Goal: Information Seeking & Learning: Learn about a topic

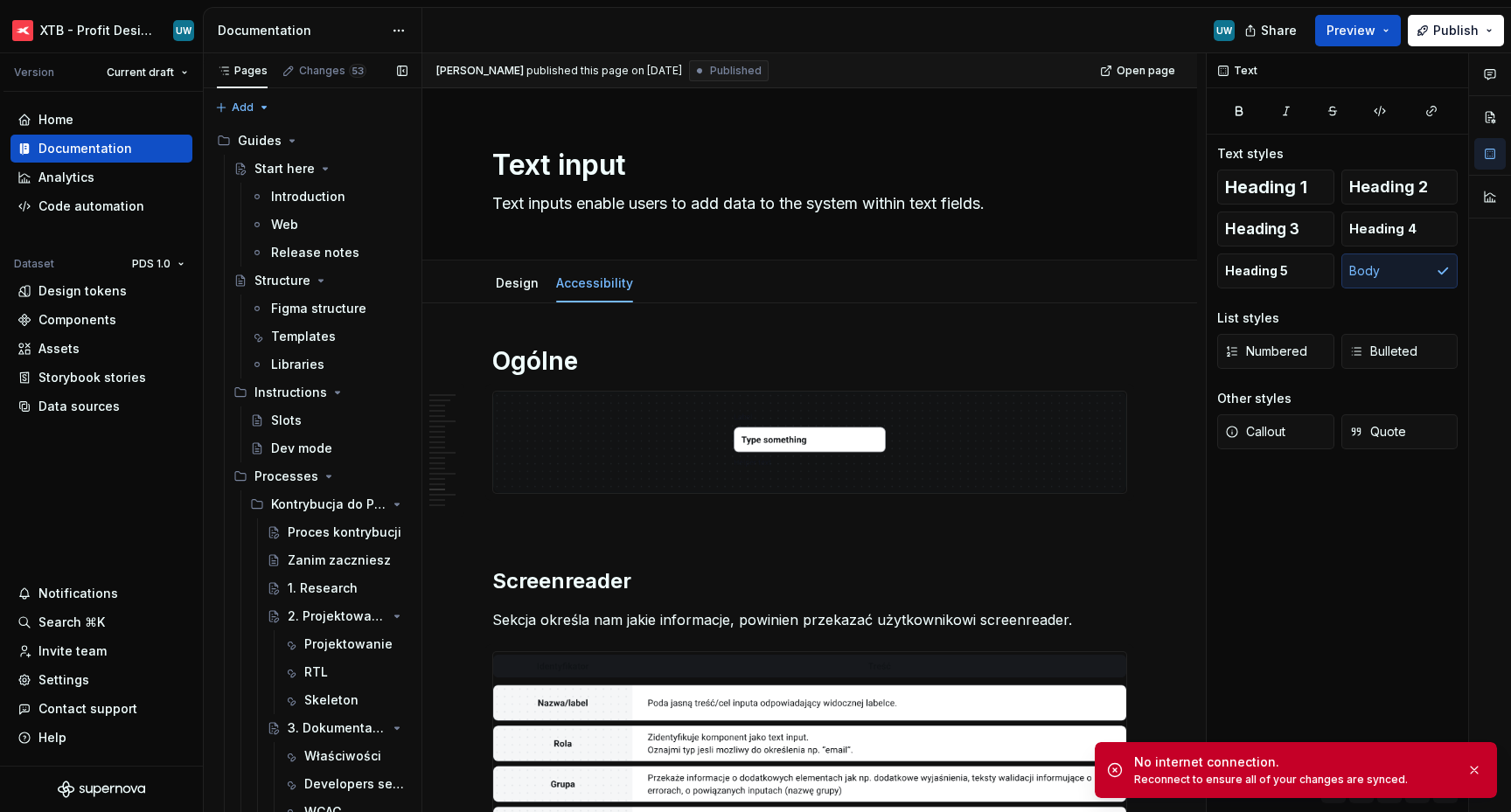
scroll to position [6494, 0]
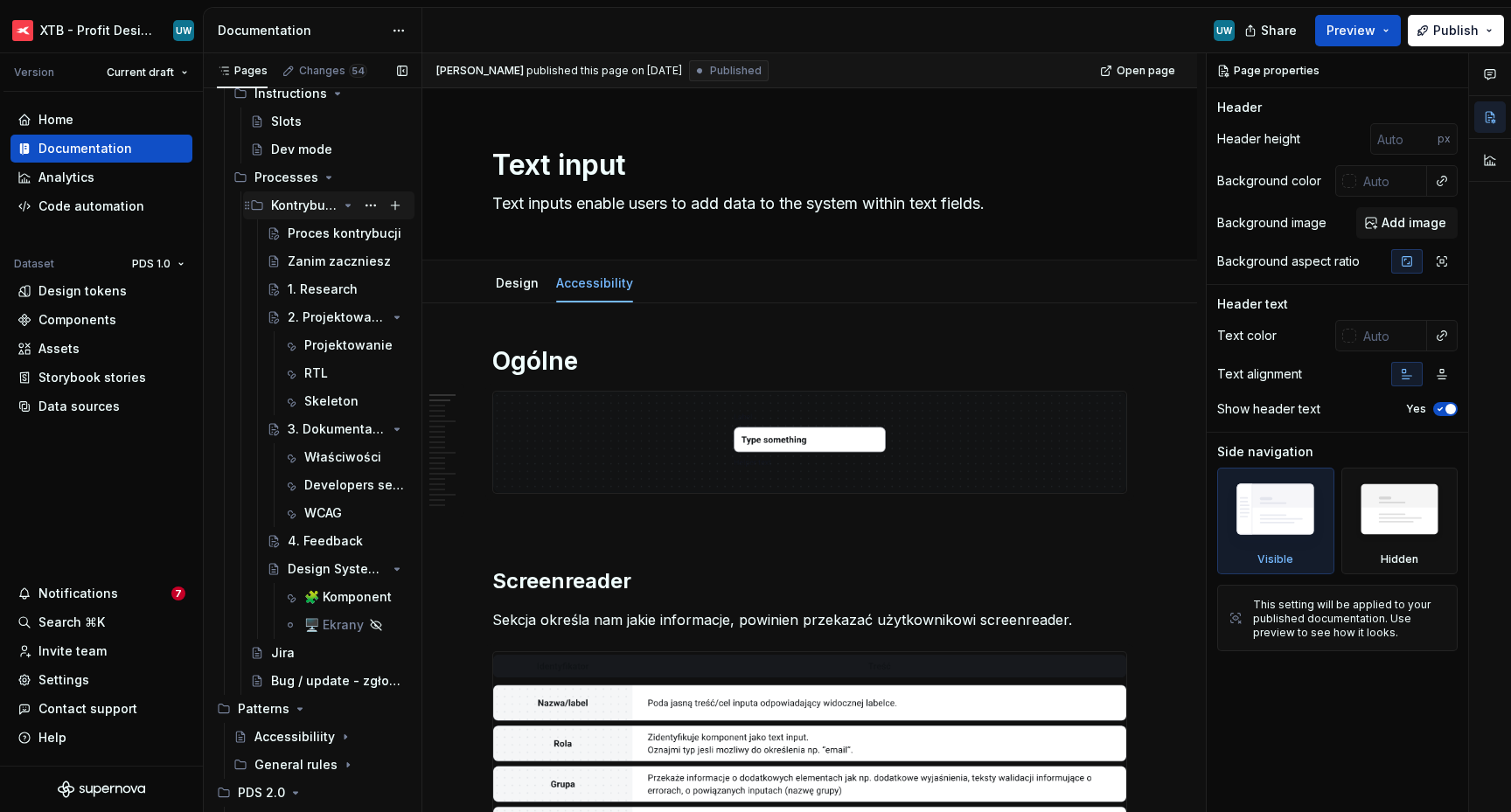
scroll to position [265, 0]
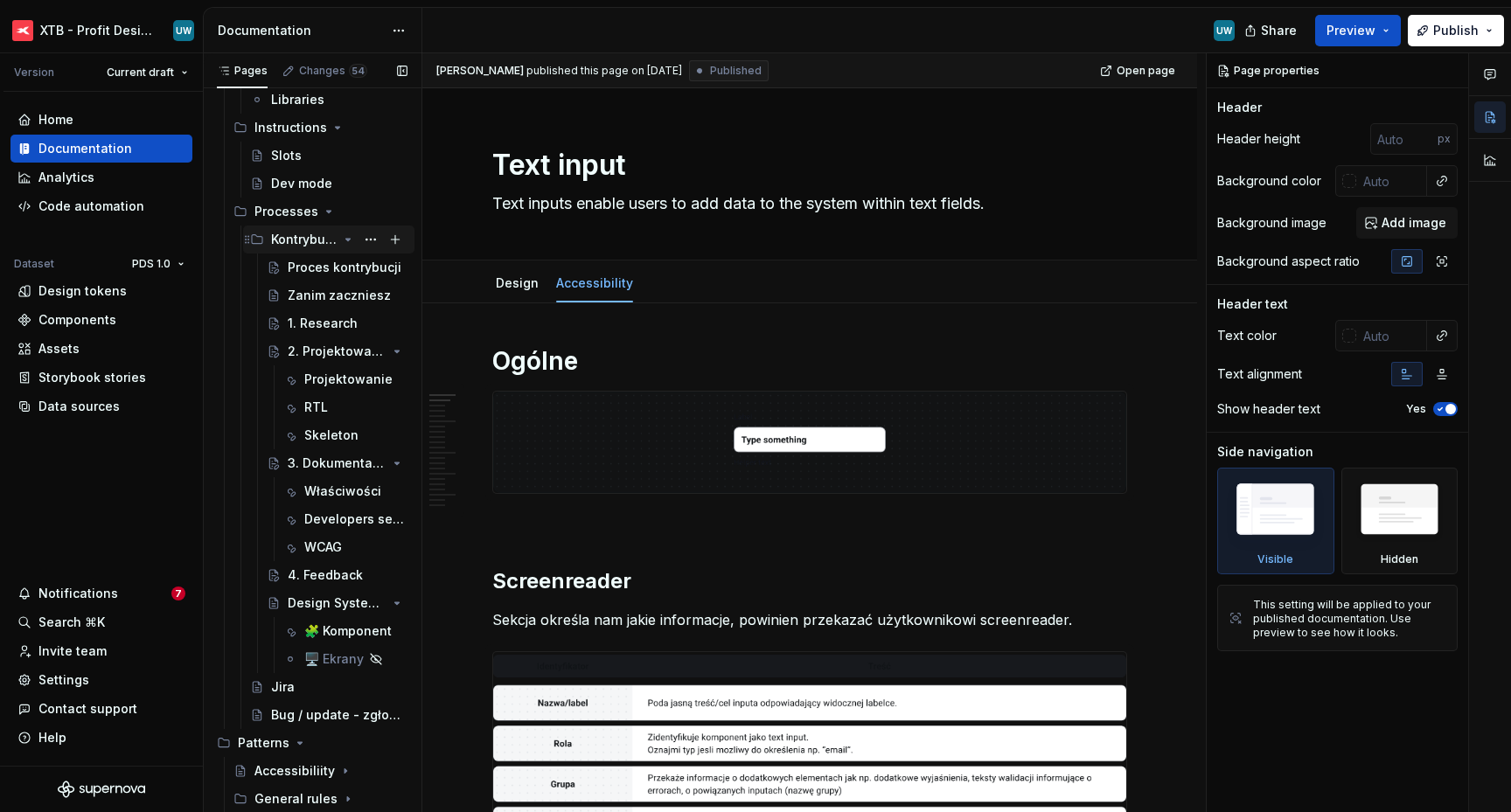
click at [341, 237] on icon "Page tree" at bounding box center [347, 240] width 14 height 14
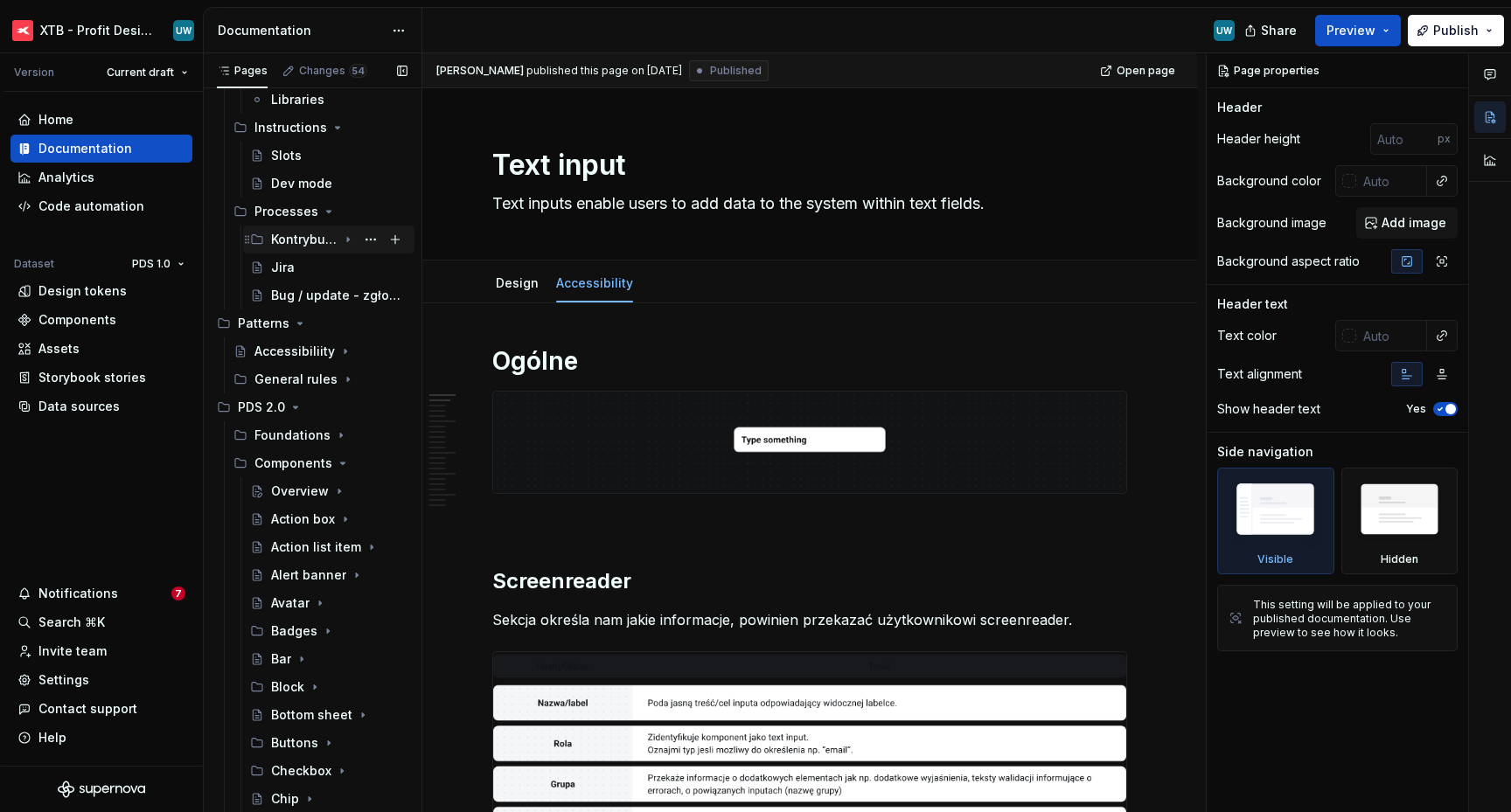
click at [341, 237] on icon "Page tree" at bounding box center [347, 240] width 14 height 14
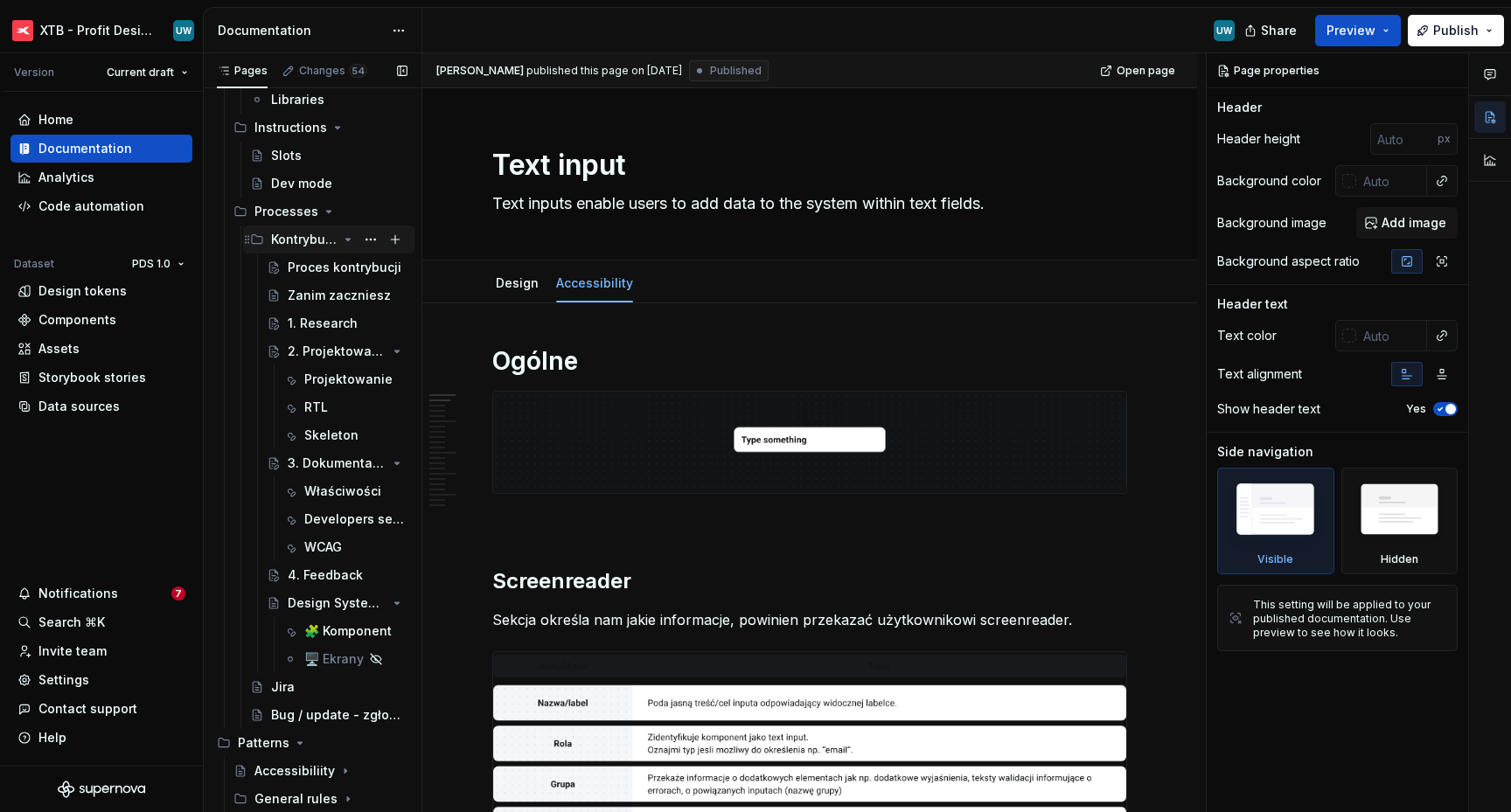
click at [341, 237] on icon "Page tree" at bounding box center [347, 240] width 14 height 14
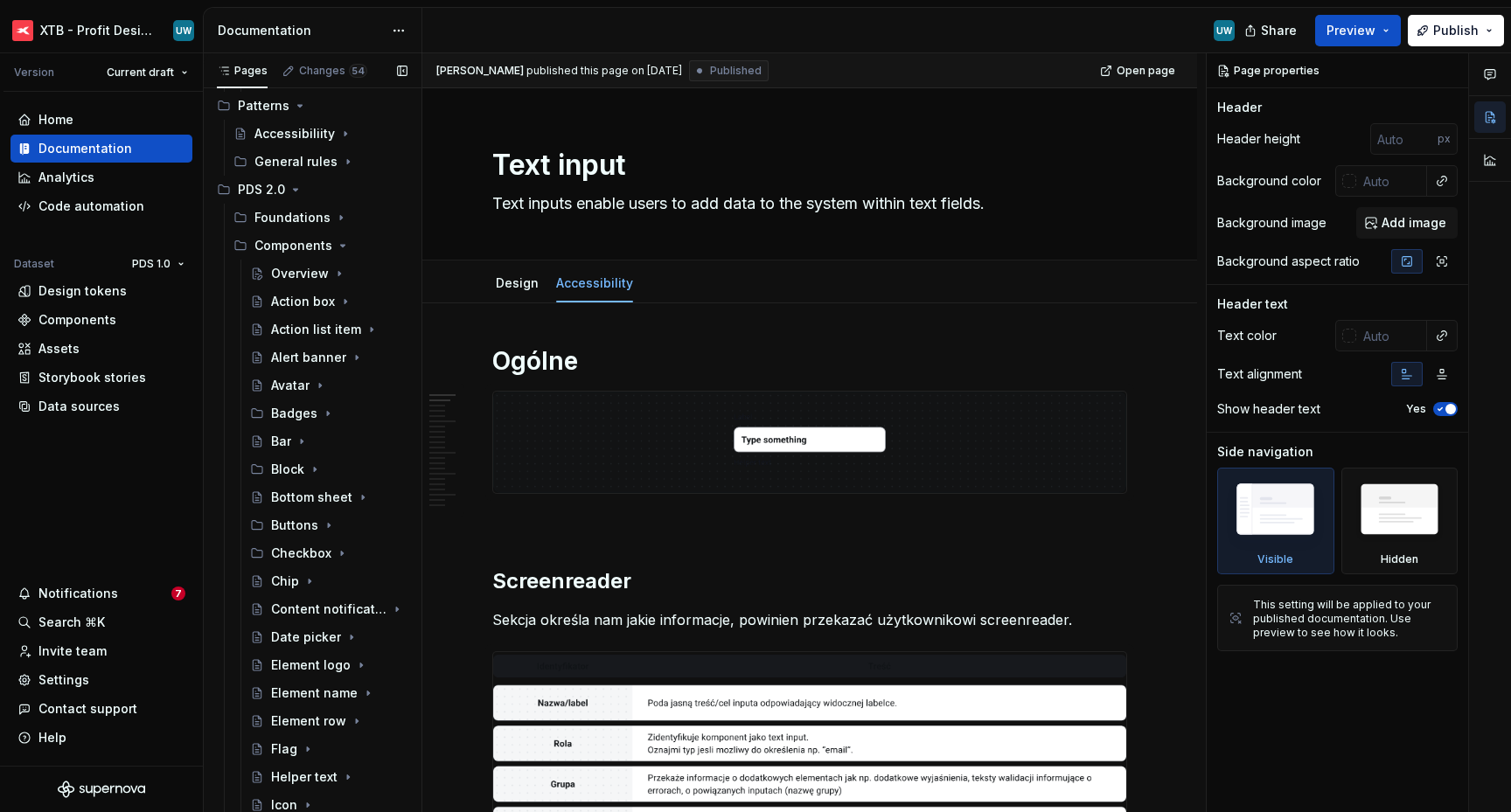
scroll to position [0, 0]
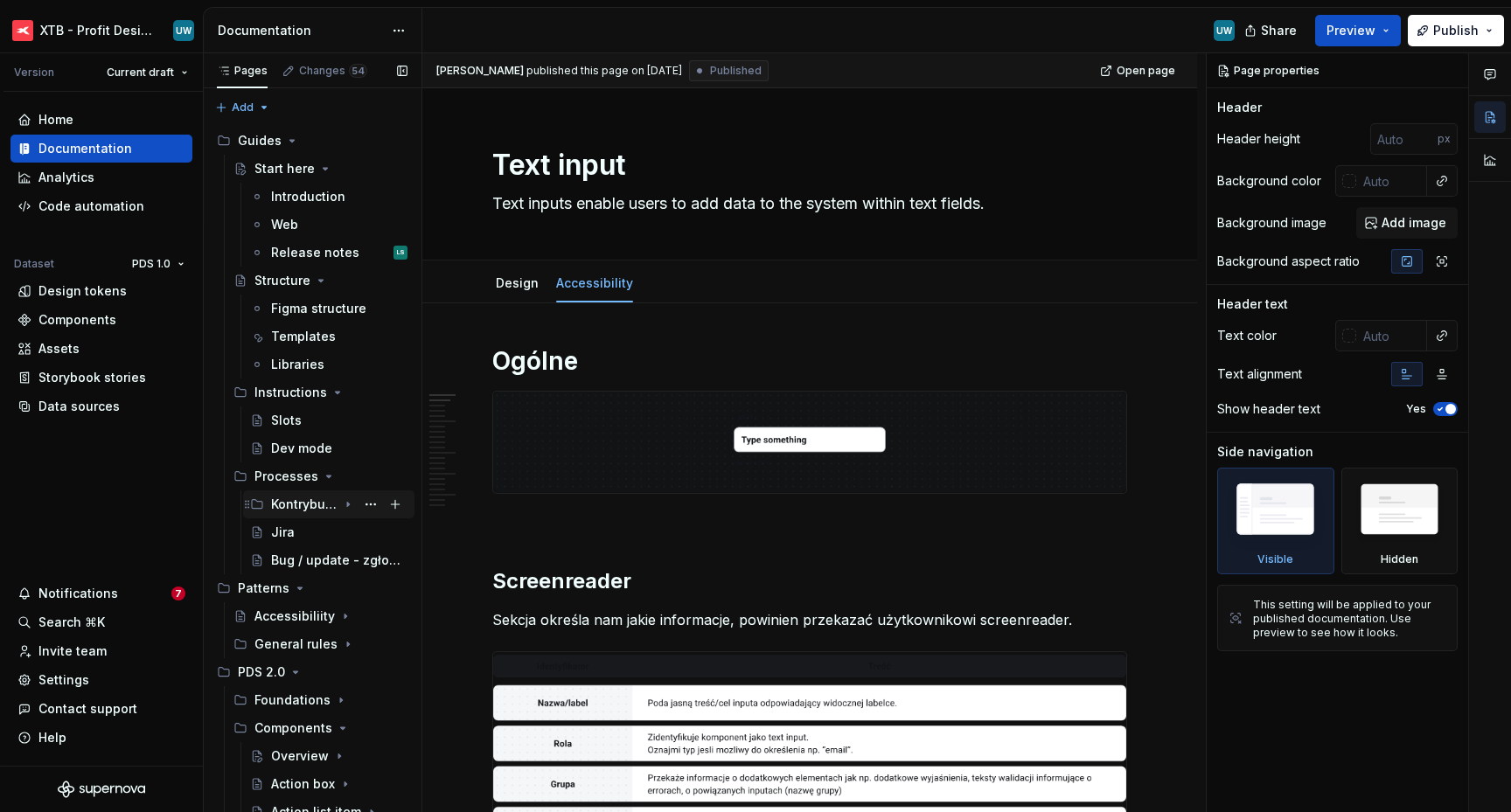
click at [340, 507] on icon "Page tree" at bounding box center [347, 504] width 14 height 14
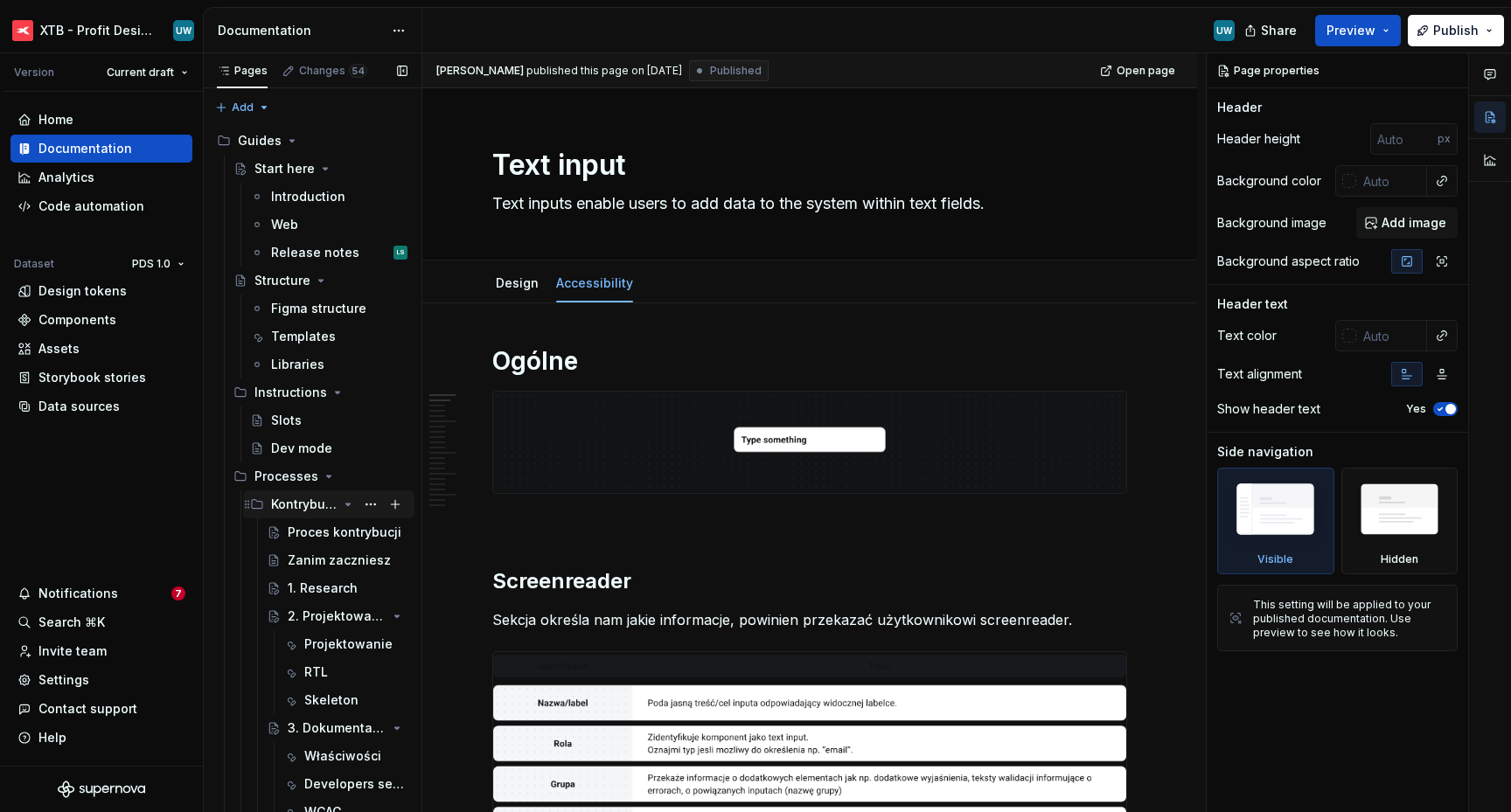
click at [340, 506] on icon "Page tree" at bounding box center [347, 504] width 14 height 14
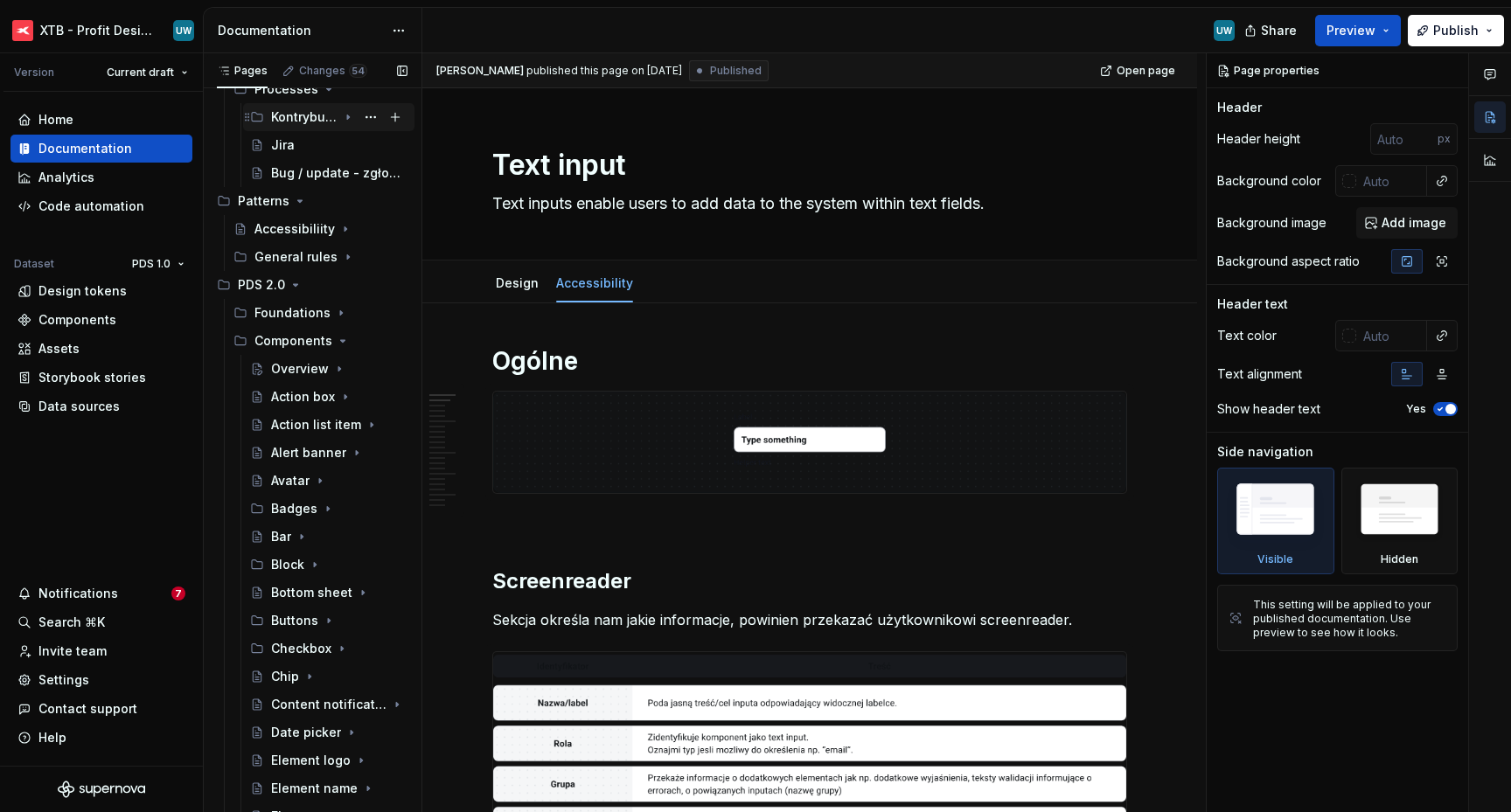
scroll to position [406, 0]
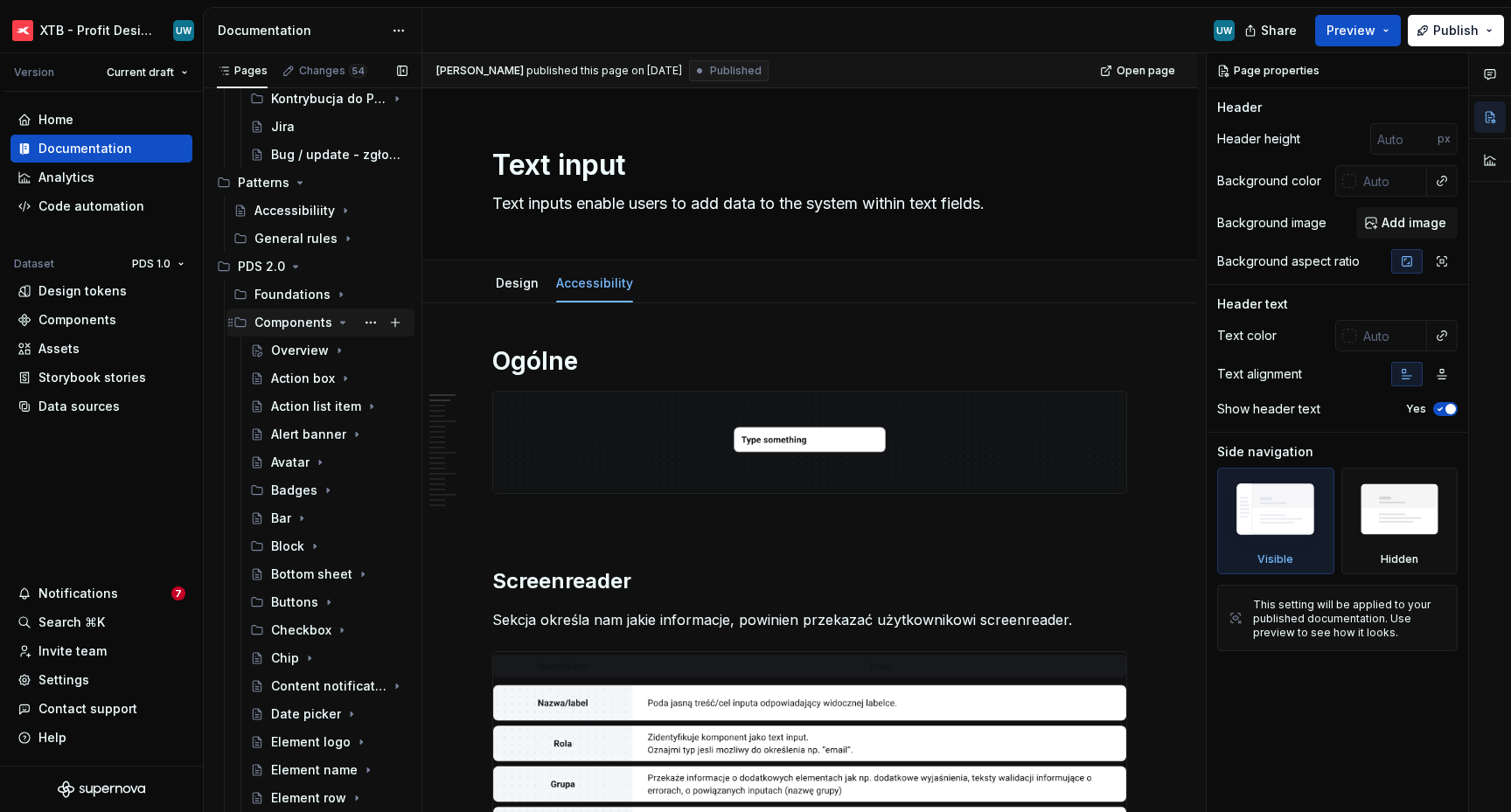
click at [285, 323] on div "Components" at bounding box center [293, 323] width 77 height 18
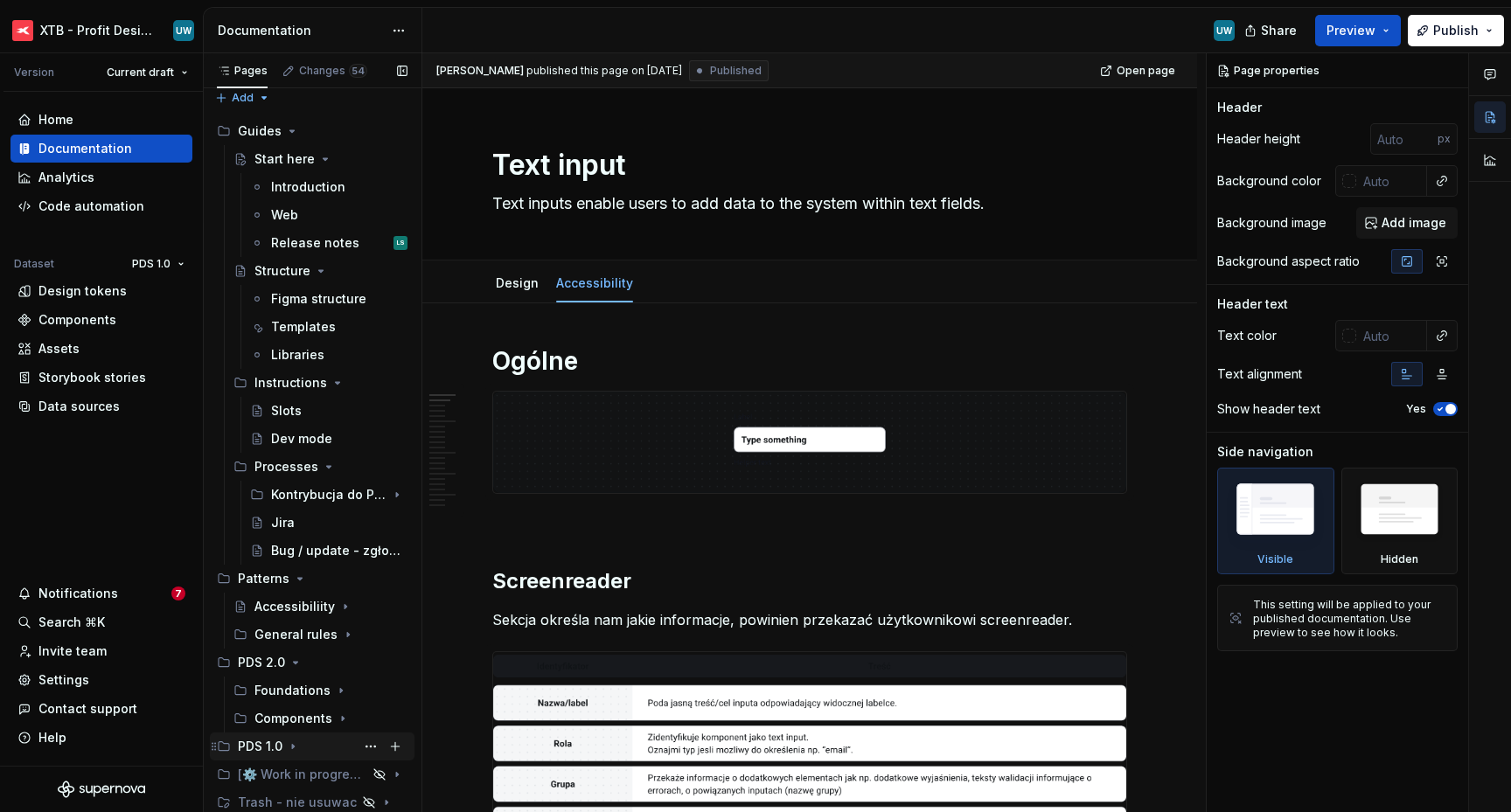
click at [267, 746] on div "PDS 1.0" at bounding box center [259, 746] width 44 height 18
click at [284, 721] on div "Components" at bounding box center [293, 719] width 77 height 18
click at [292, 749] on div "Overview" at bounding box center [299, 746] width 58 height 18
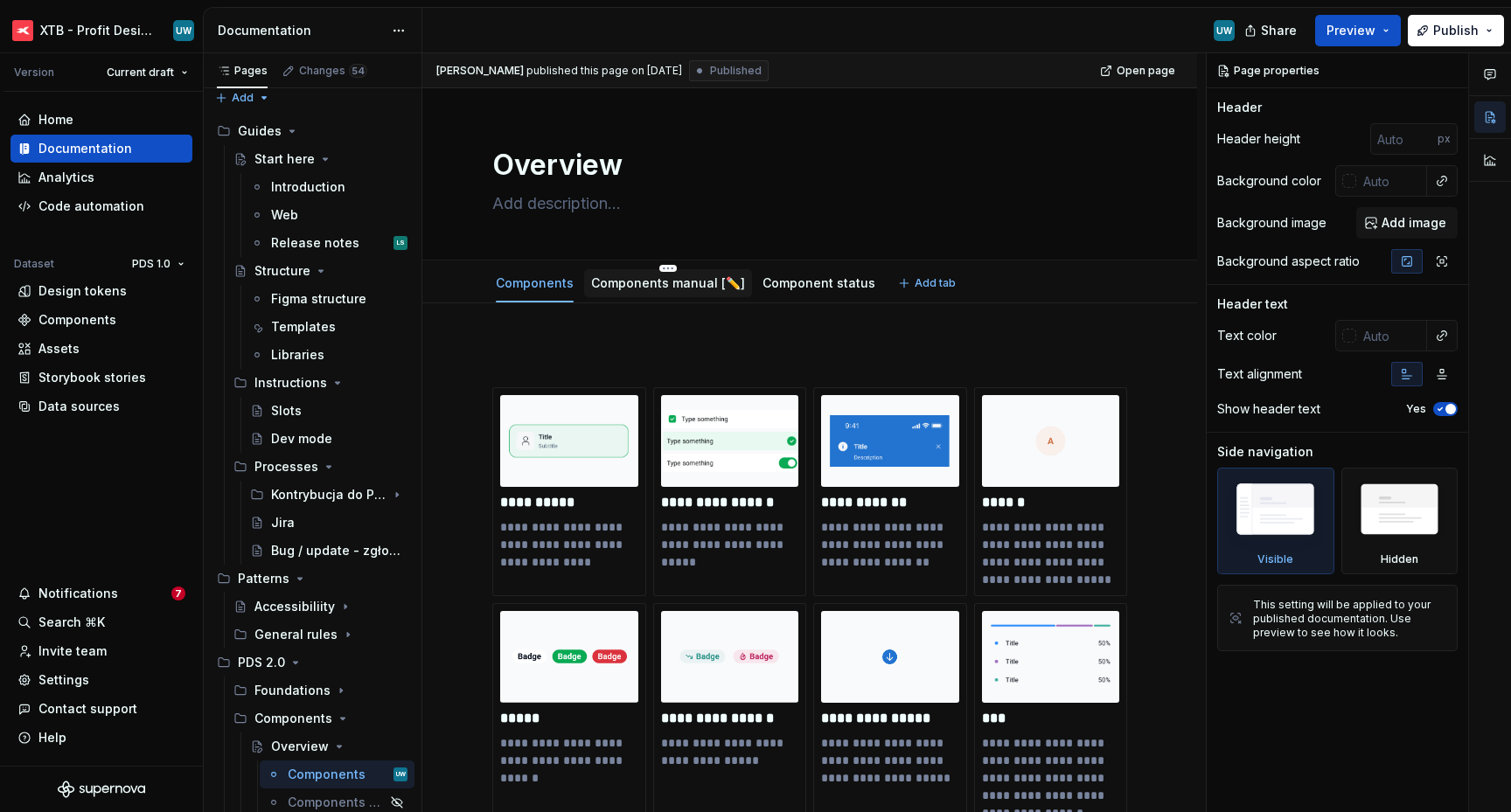
click at [686, 284] on link "Components manual [✏️]" at bounding box center [668, 283] width 154 height 15
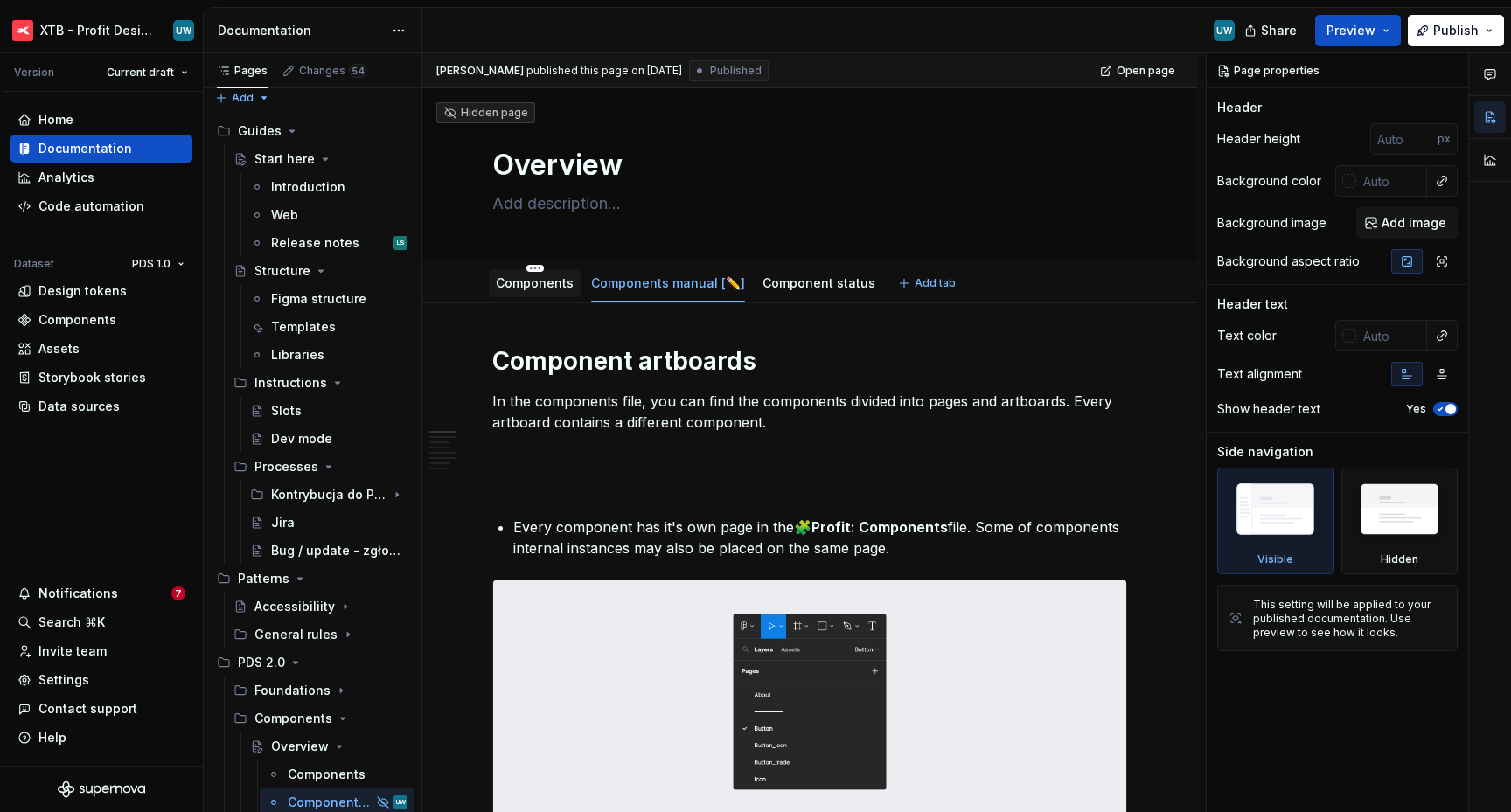
click at [550, 288] on link "Components" at bounding box center [535, 283] width 77 height 15
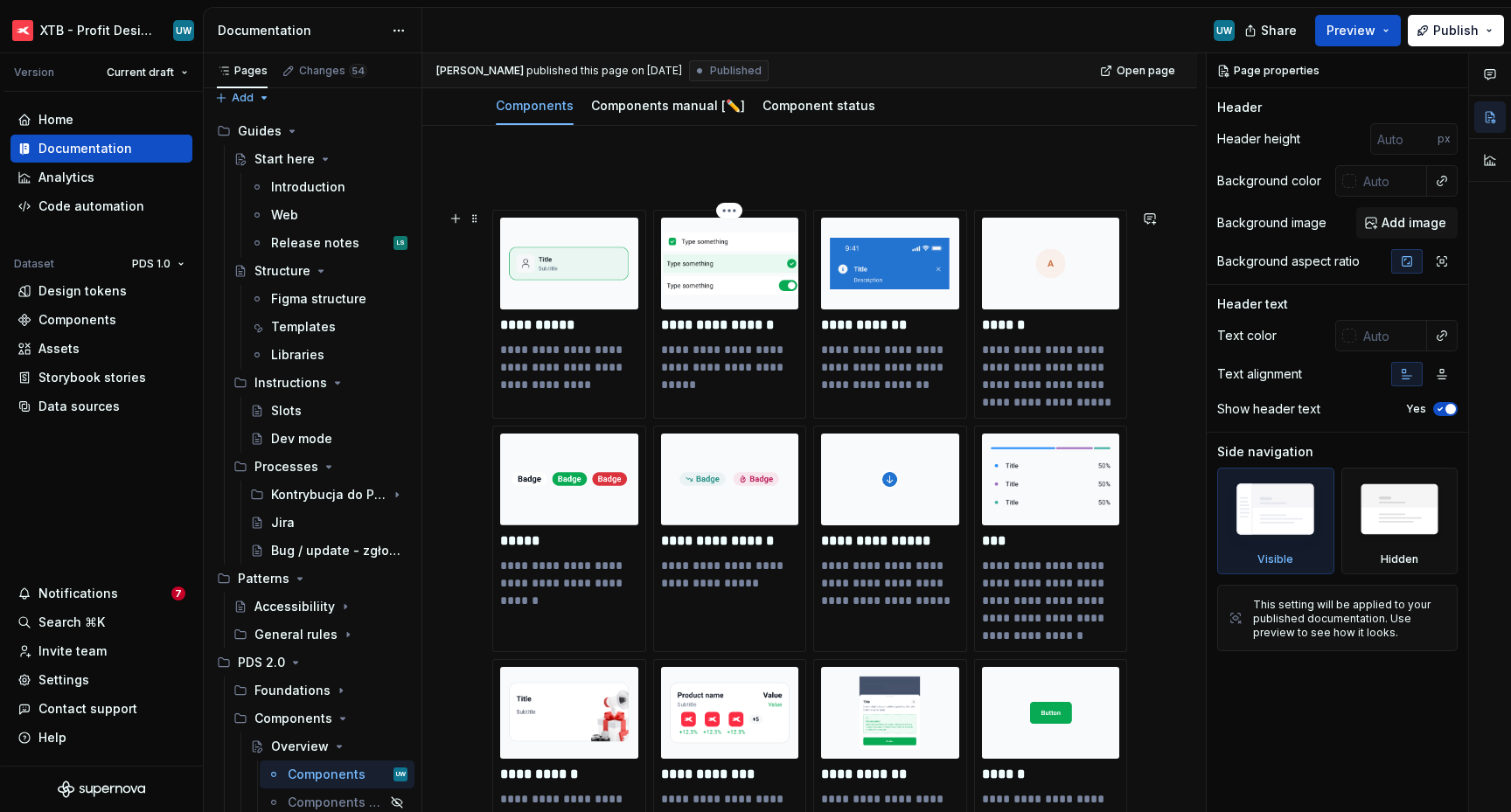
scroll to position [183, 0]
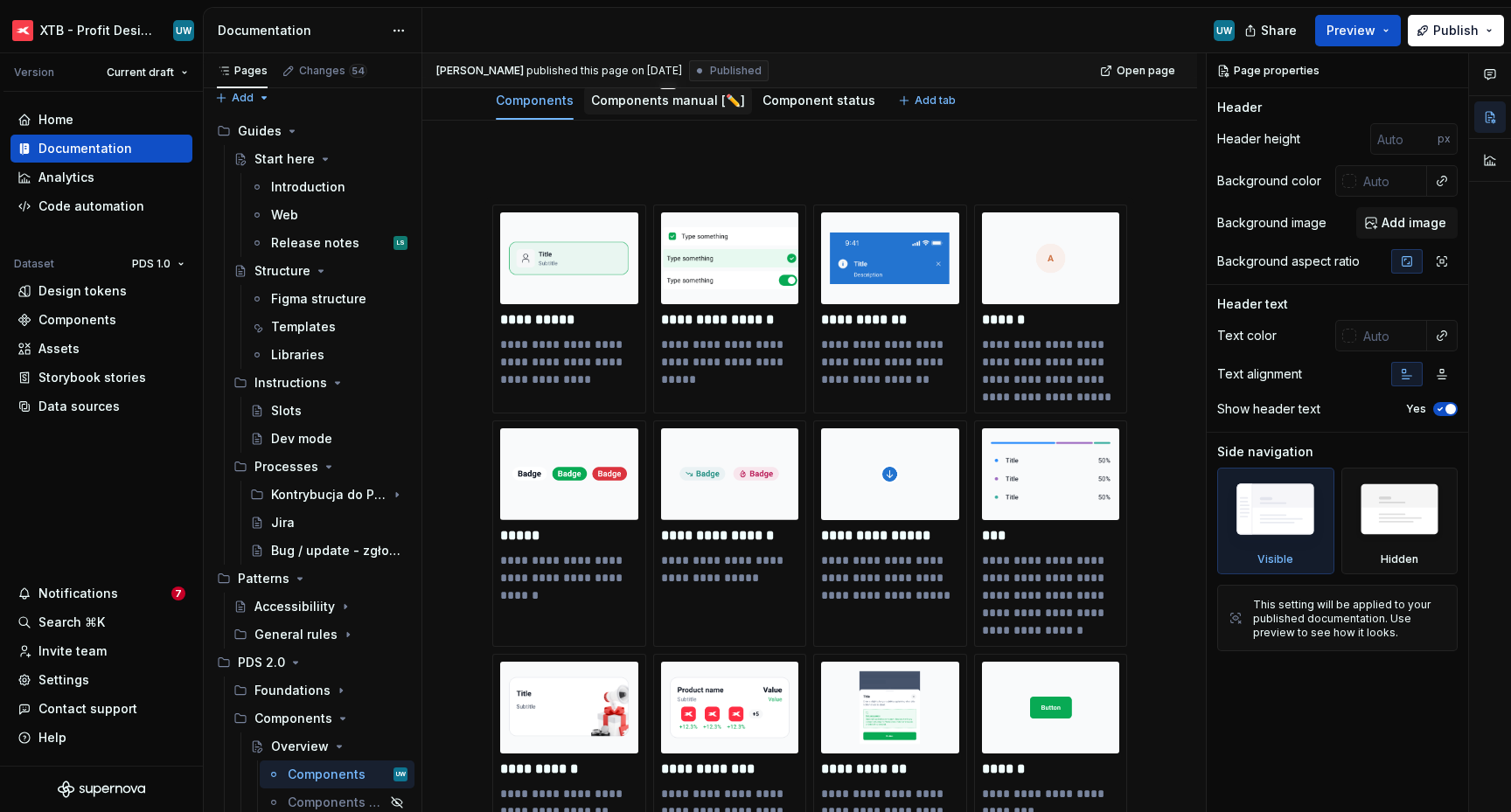
click at [677, 100] on link "Components manual [✏️]" at bounding box center [668, 100] width 154 height 15
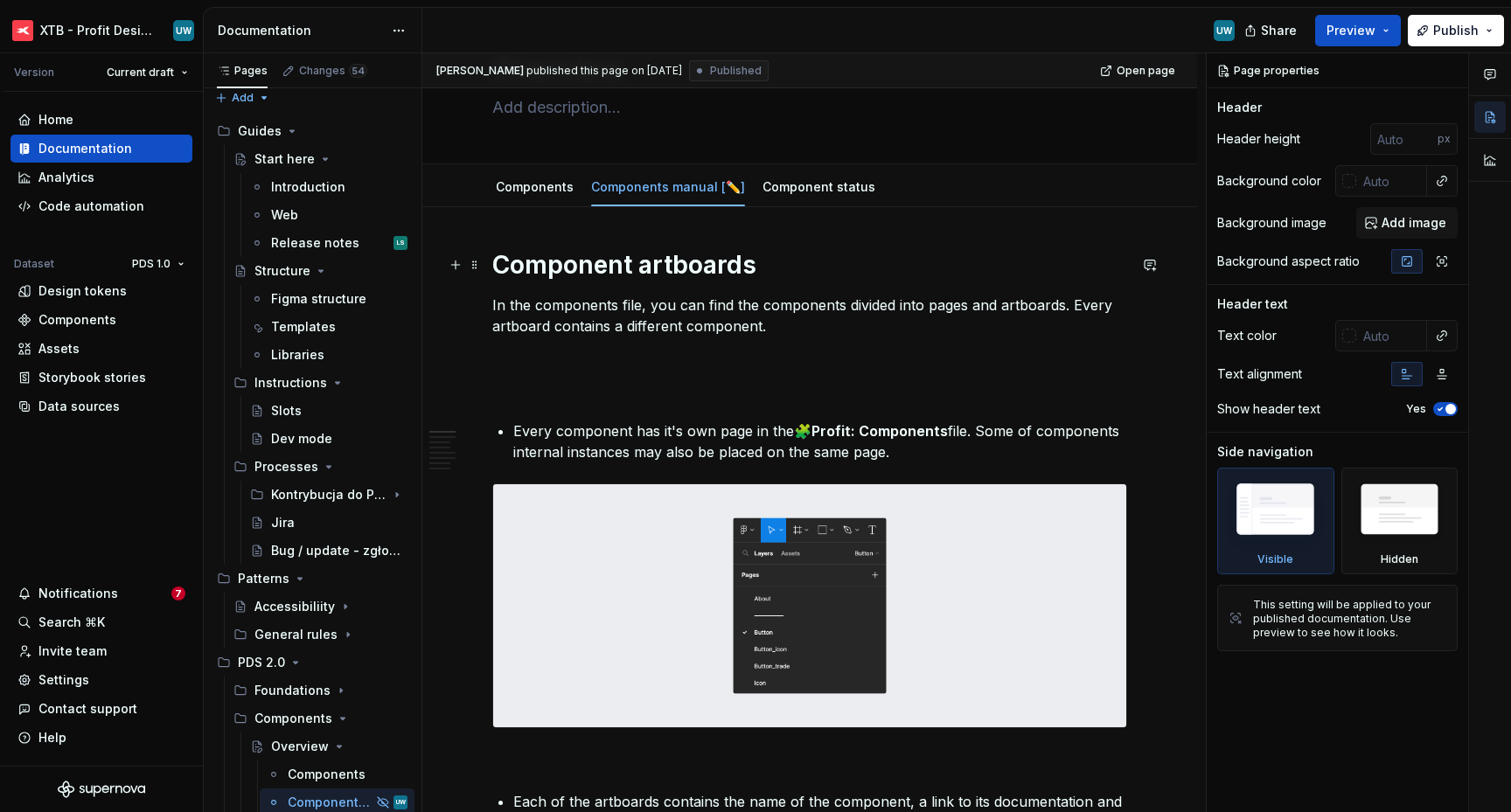
scroll to position [91, 0]
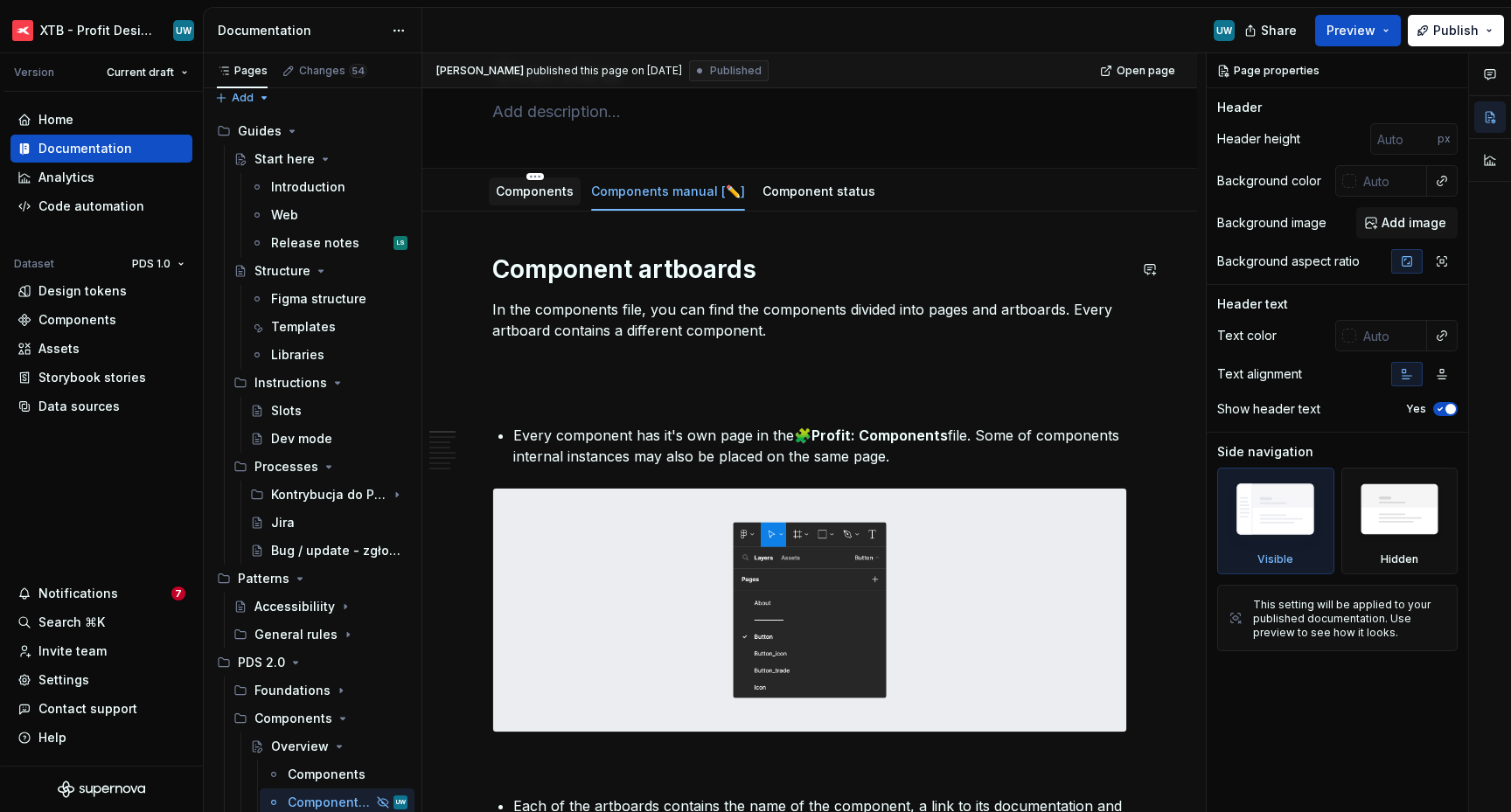
click at [531, 197] on link "Components" at bounding box center [535, 191] width 77 height 15
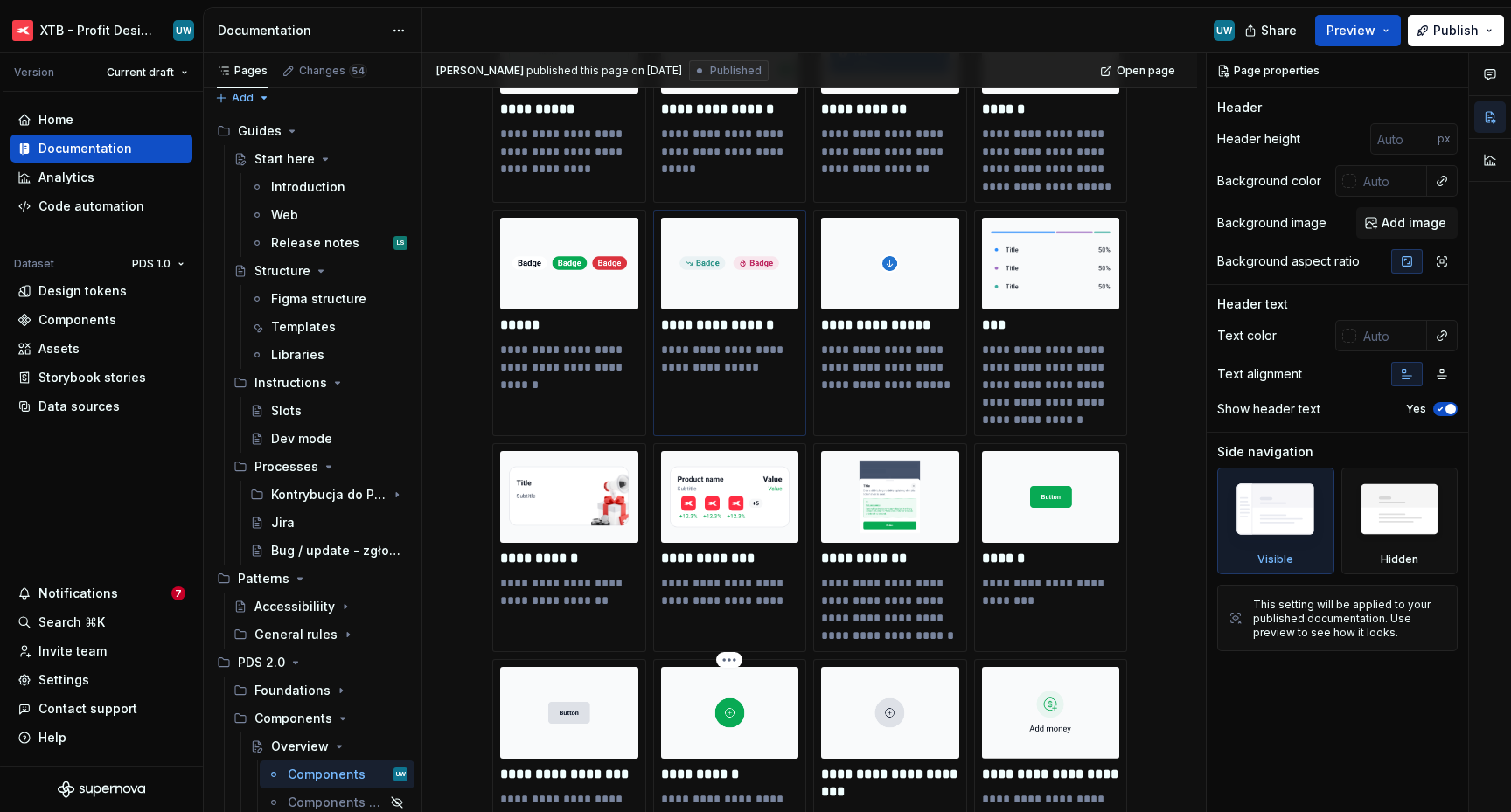
scroll to position [257, 0]
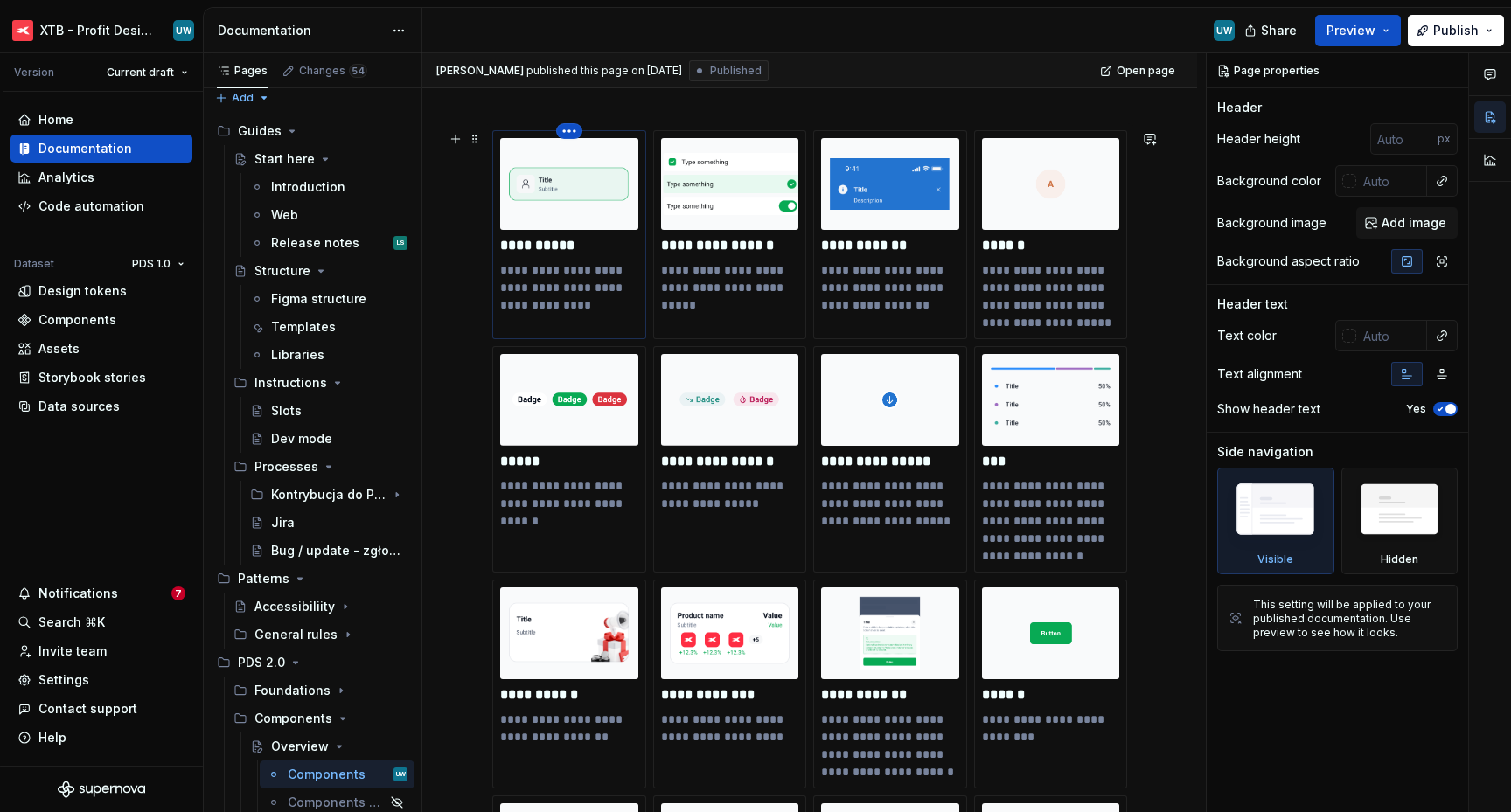
click at [569, 132] on html "XTB - Profit Design System UW Version Current draft Home Documentation Analytic…" at bounding box center [756, 406] width 1511 height 812
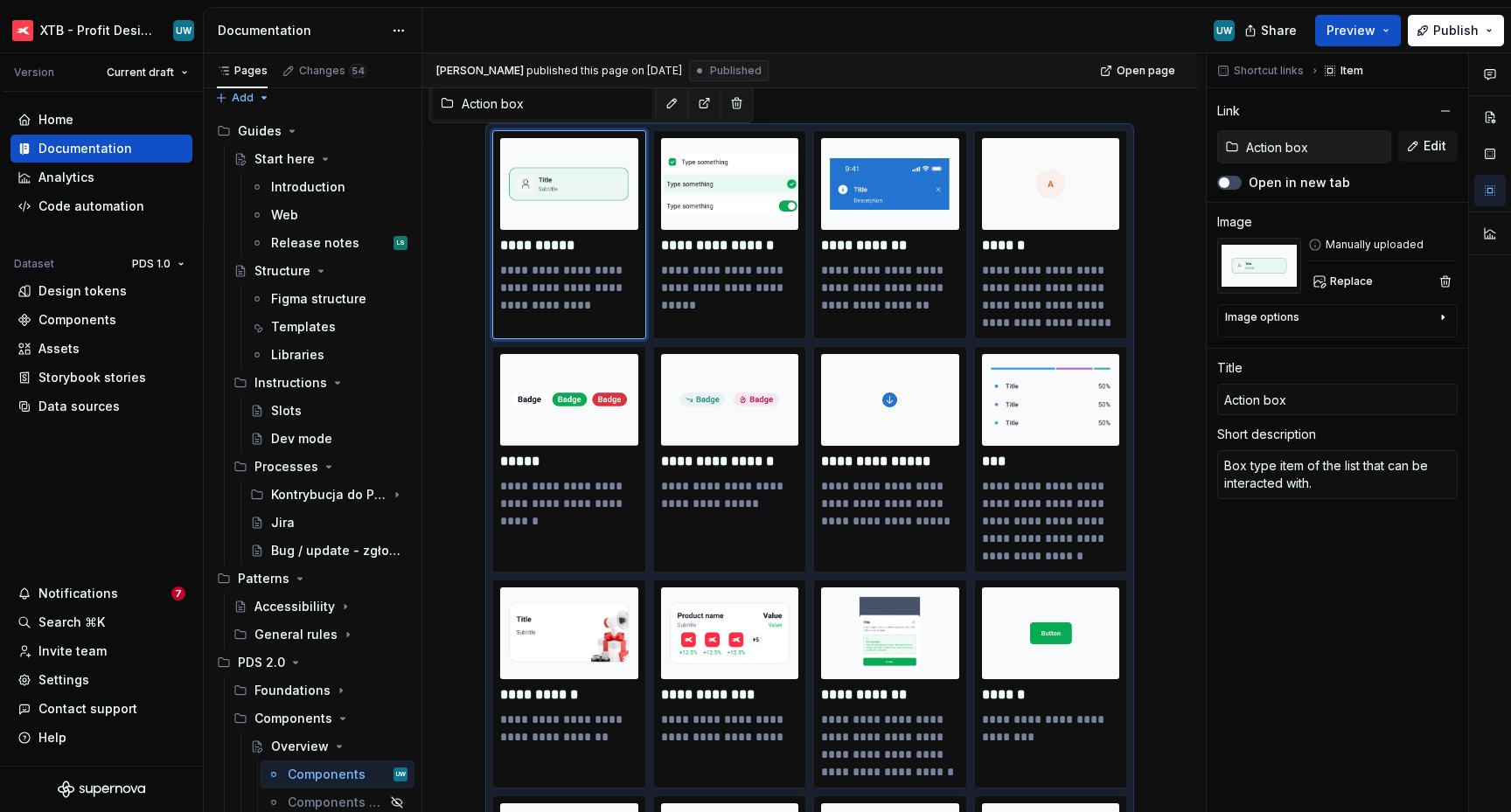
click at [1336, 544] on div "Comments Open comments No comments yet Select ‘Comment’ from the block context …" at bounding box center [1358, 433] width 305 height 759
click at [739, 198] on img at bounding box center [730, 183] width 138 height 91
type textarea "*"
type input "Action list item"
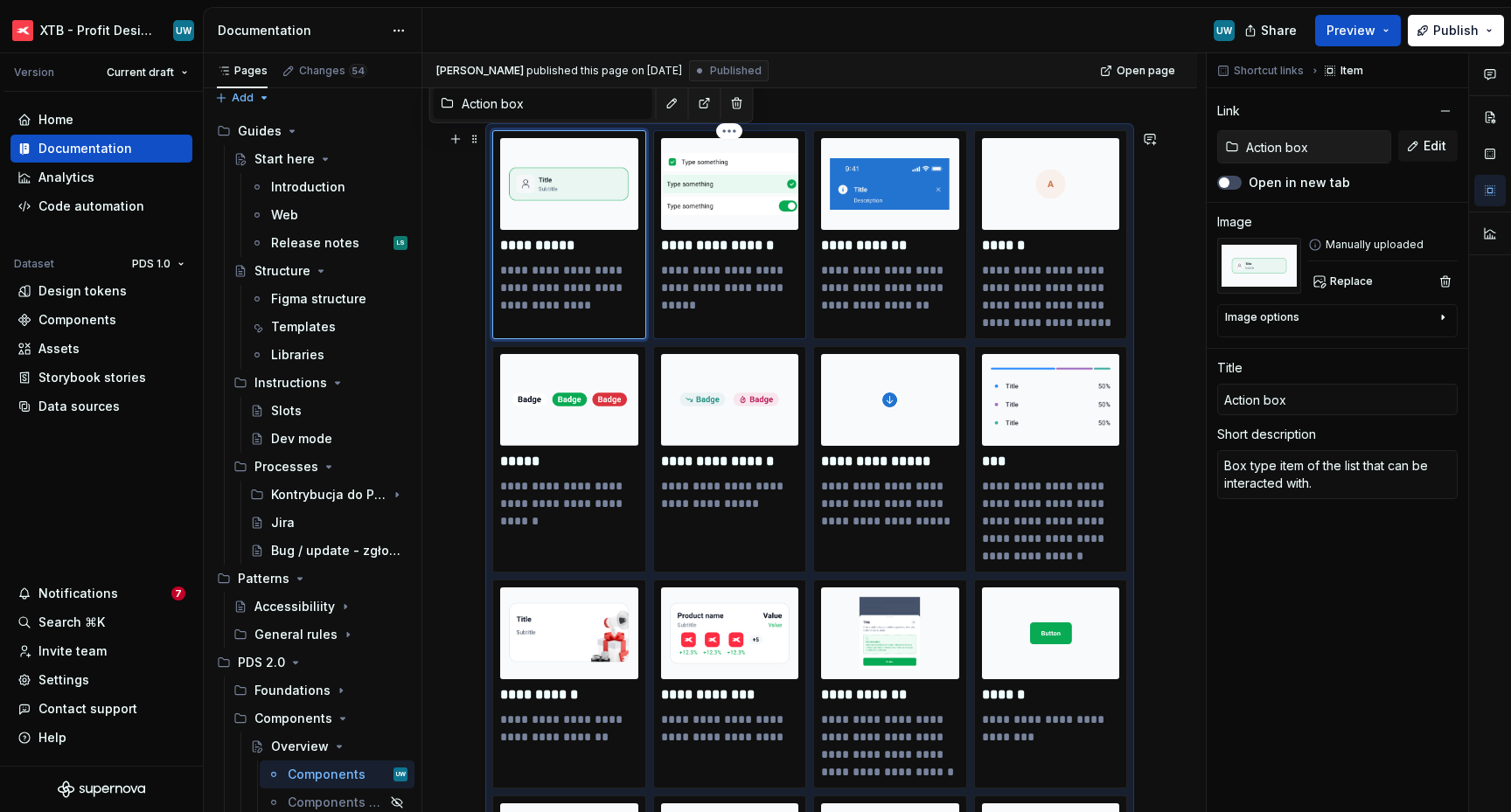
type input "Action list item"
type textarea "Item of the list that can be interacted with."
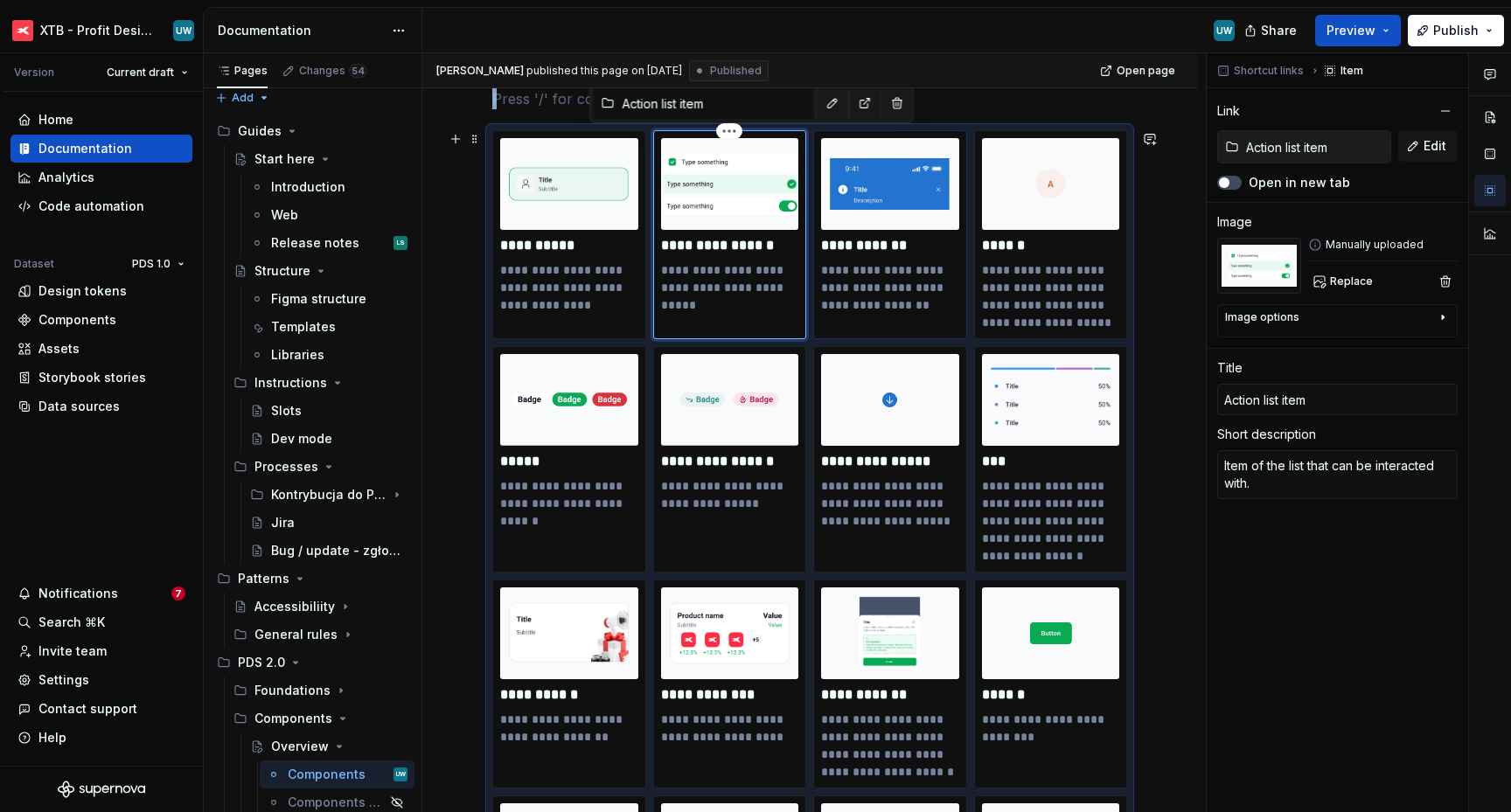
click at [900, 223] on img at bounding box center [889, 183] width 138 height 91
type textarea "*"
type input "Alert banner"
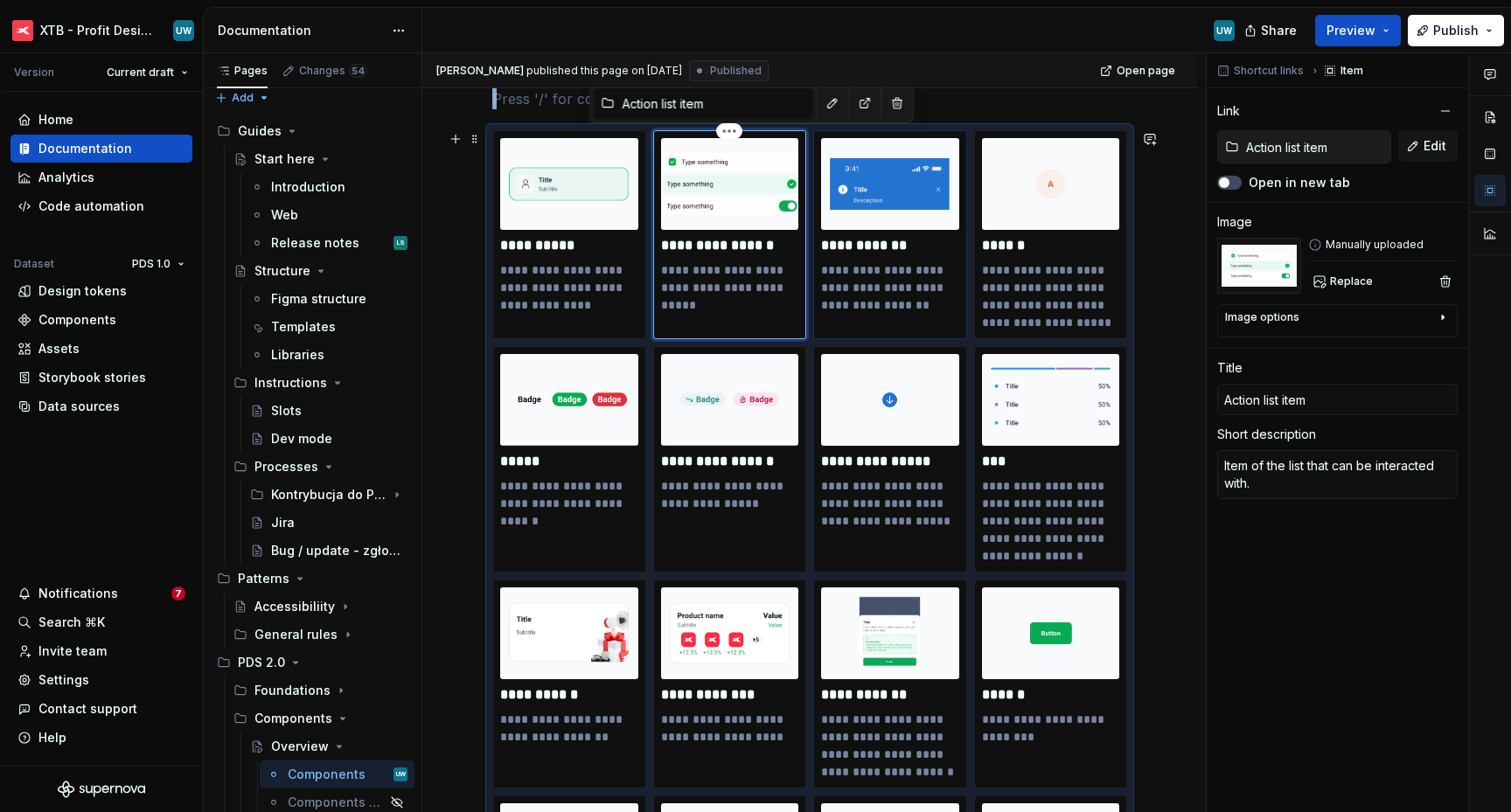
type textarea "Pressing and high-signal messages, such as system alerts."
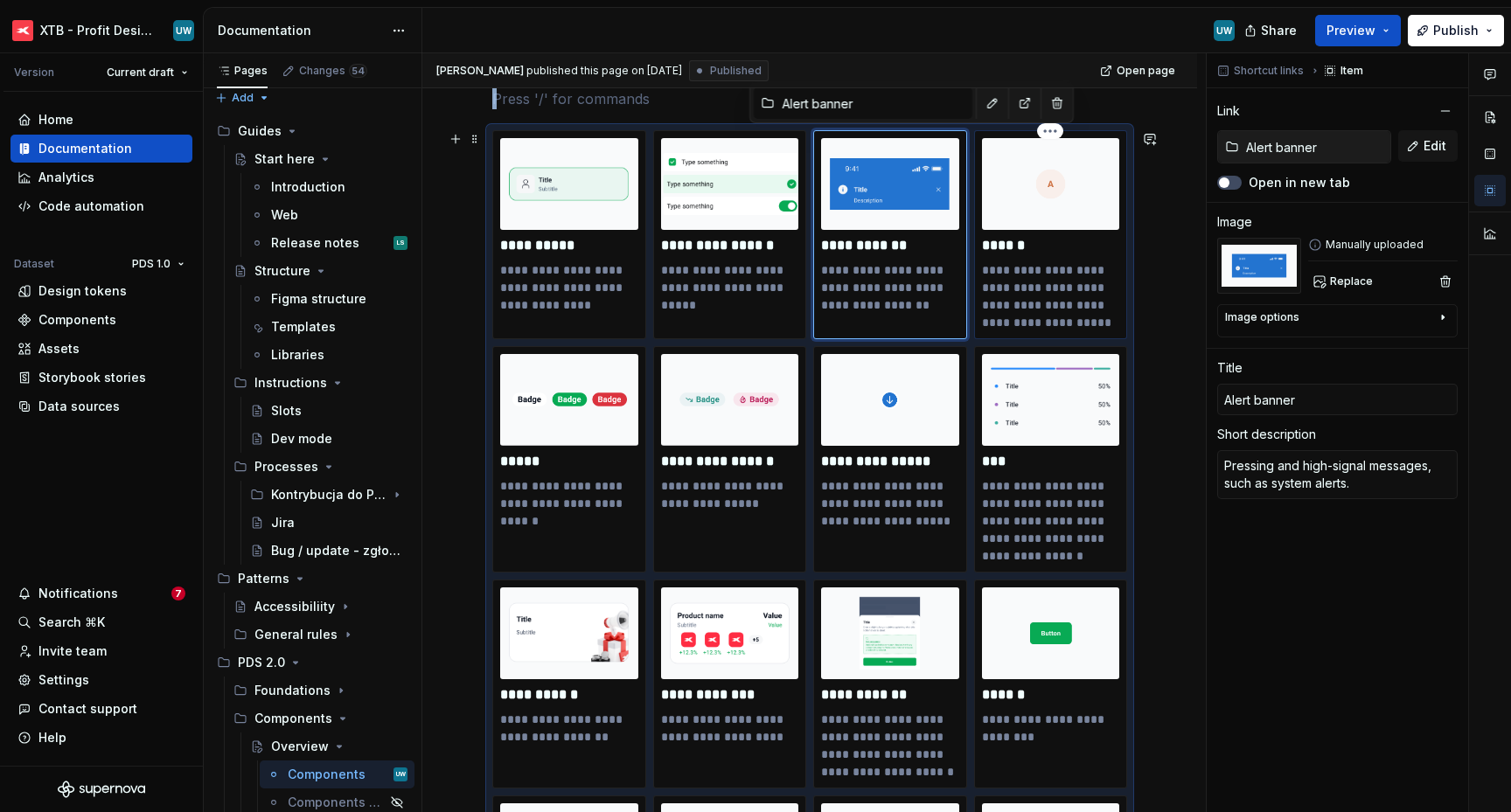
click at [1051, 236] on div "**********" at bounding box center [1051, 234] width 138 height 193
type textarea "*"
type input "Avatar"
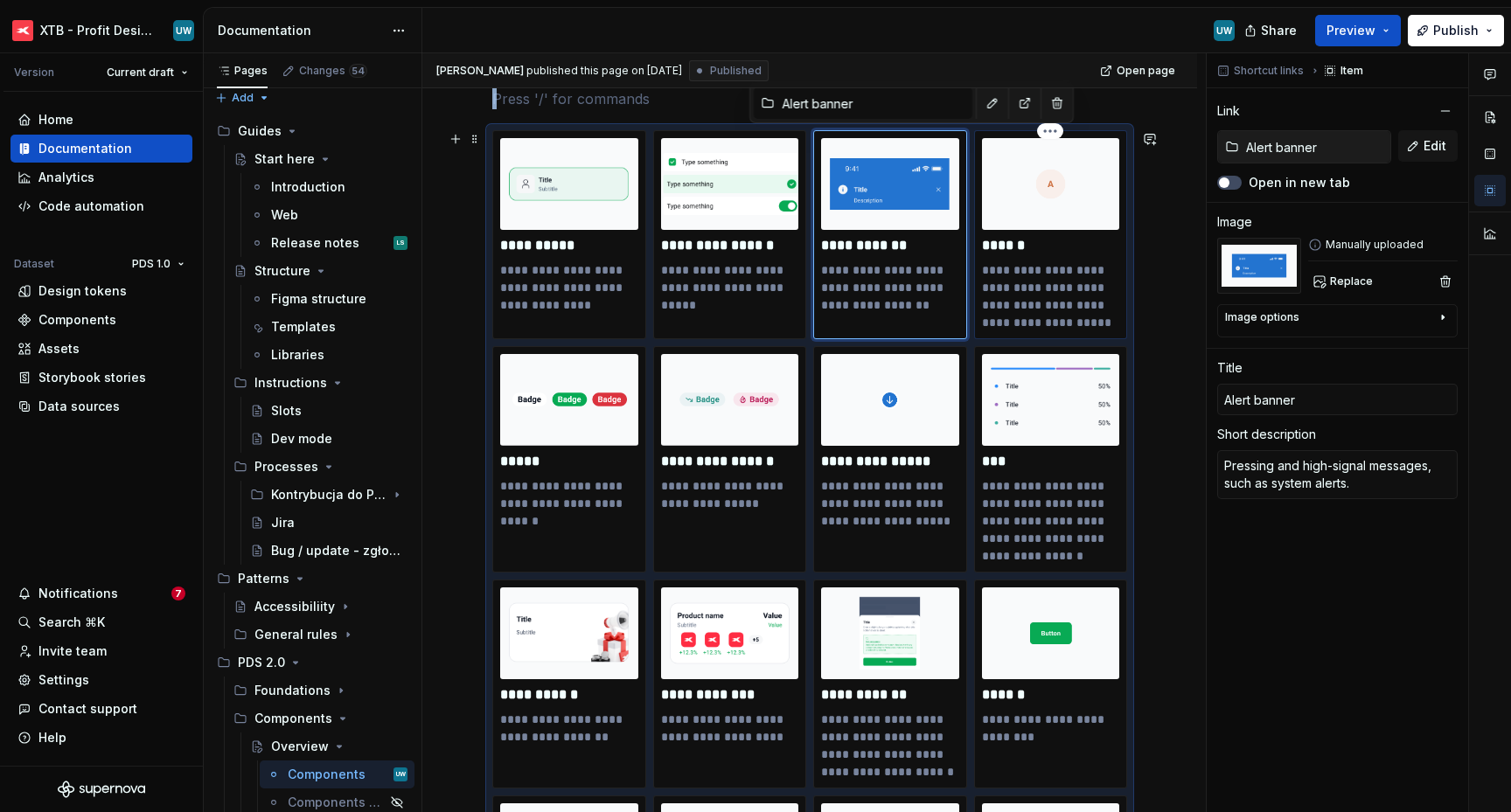
type textarea "A graphical representation of a user: usually a photo, illustration, or initial."
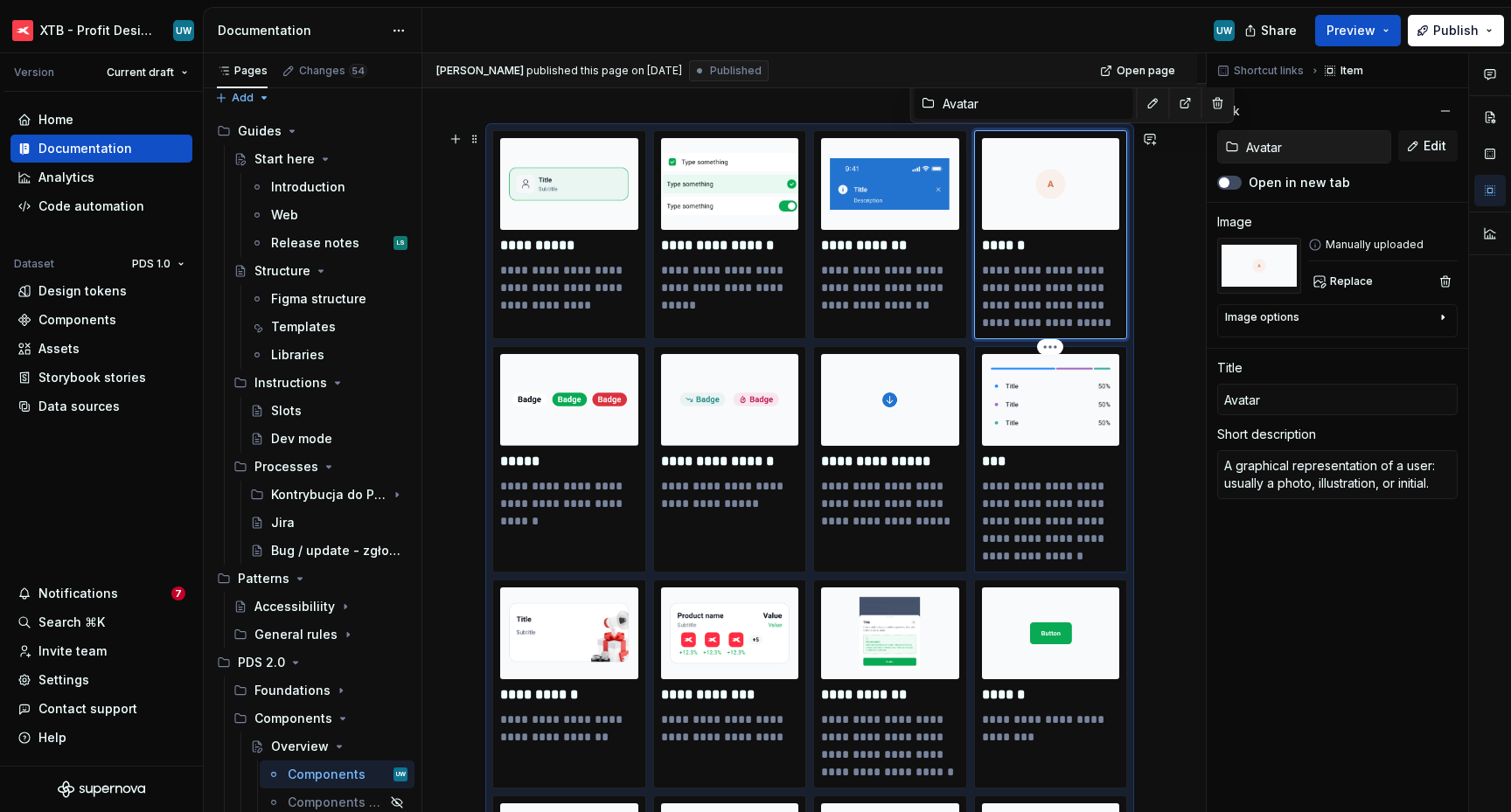
click at [1033, 457] on p "***" at bounding box center [1051, 461] width 138 height 18
type textarea "*"
type input "Bar"
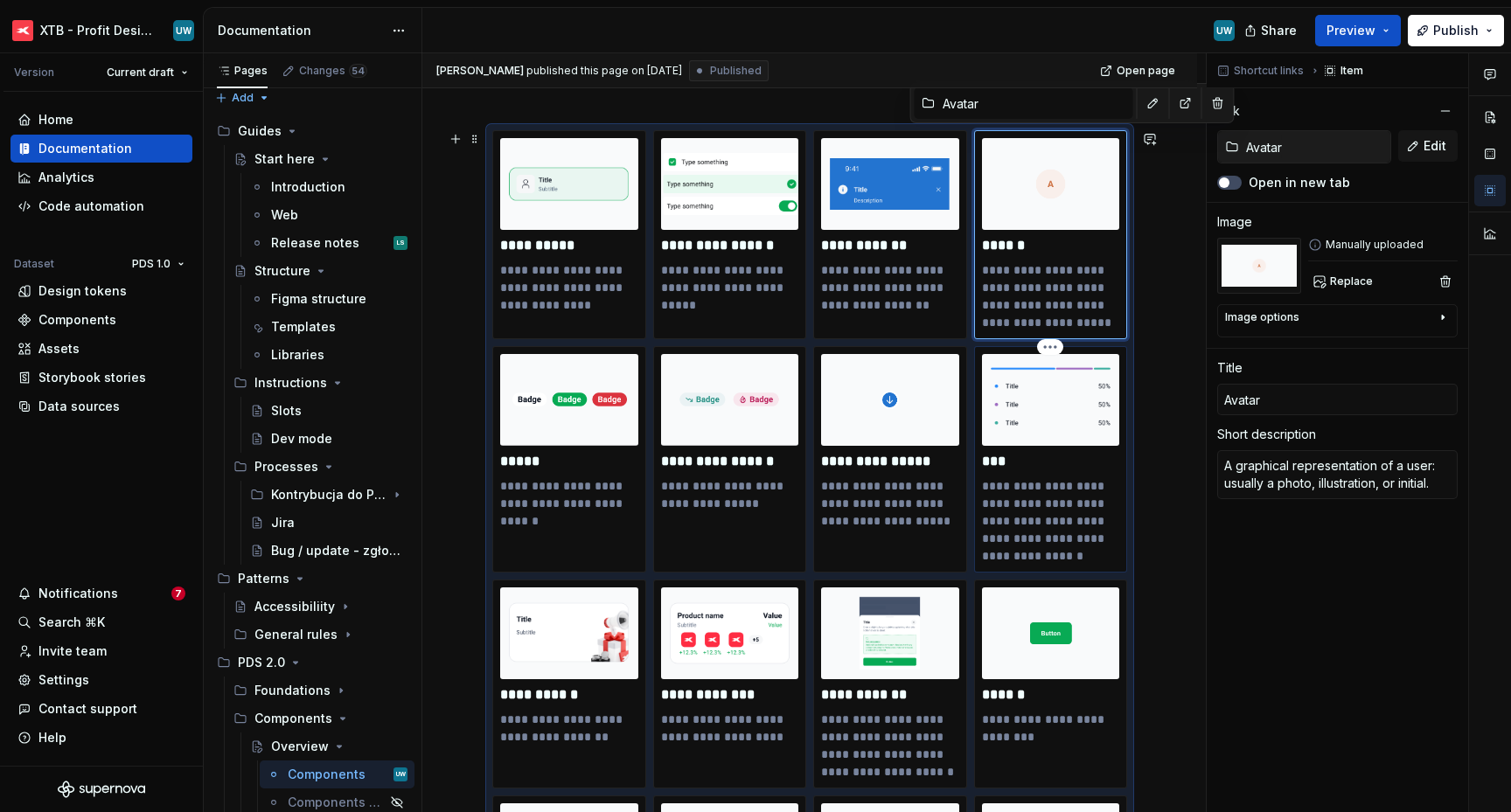
type textarea "An element that graphically presents data - in the form of a bar divided into c…"
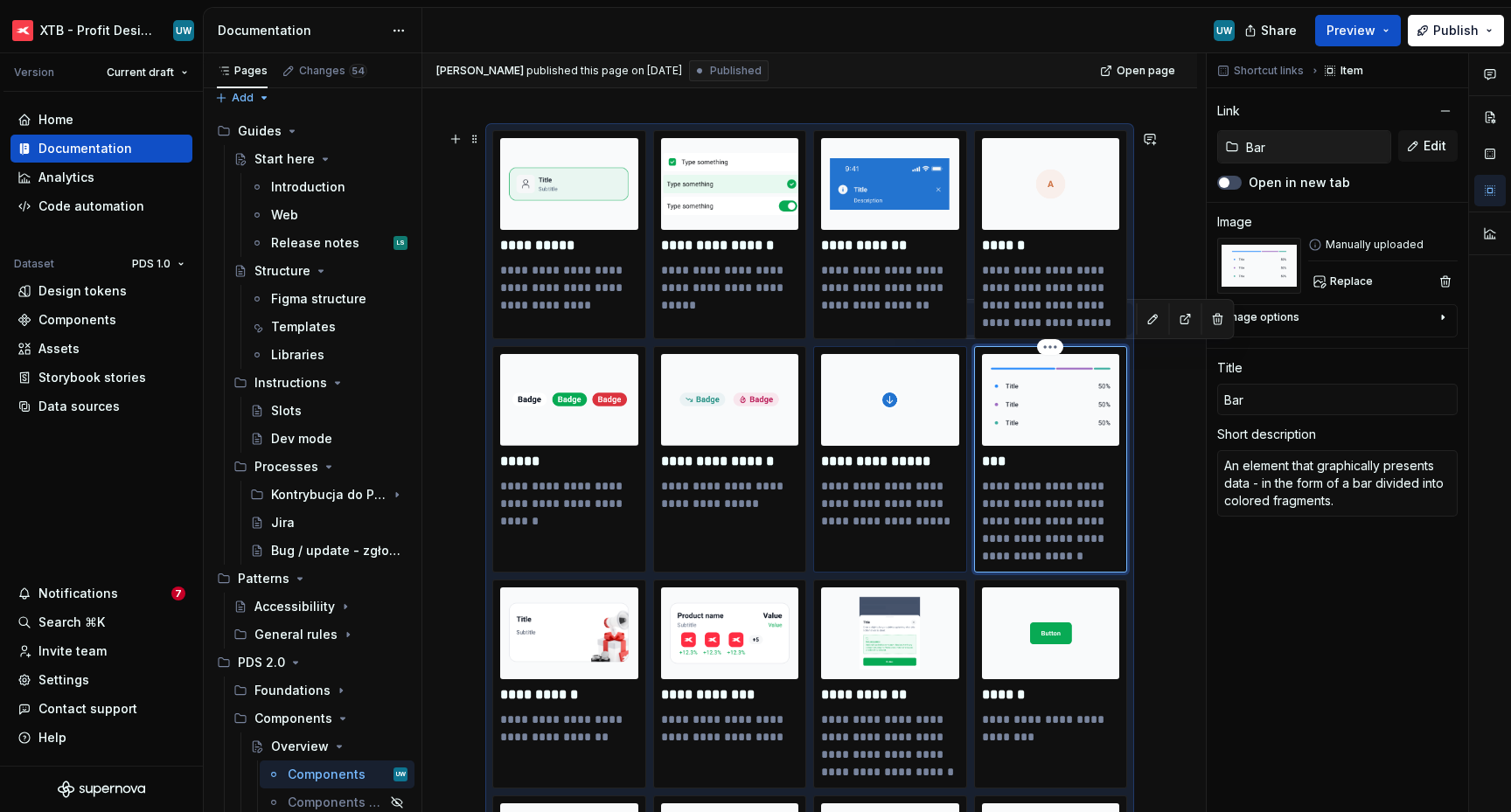
type textarea "*"
type input "Badge_indicator"
type textarea "The badge that indicates market phase, operation or account."
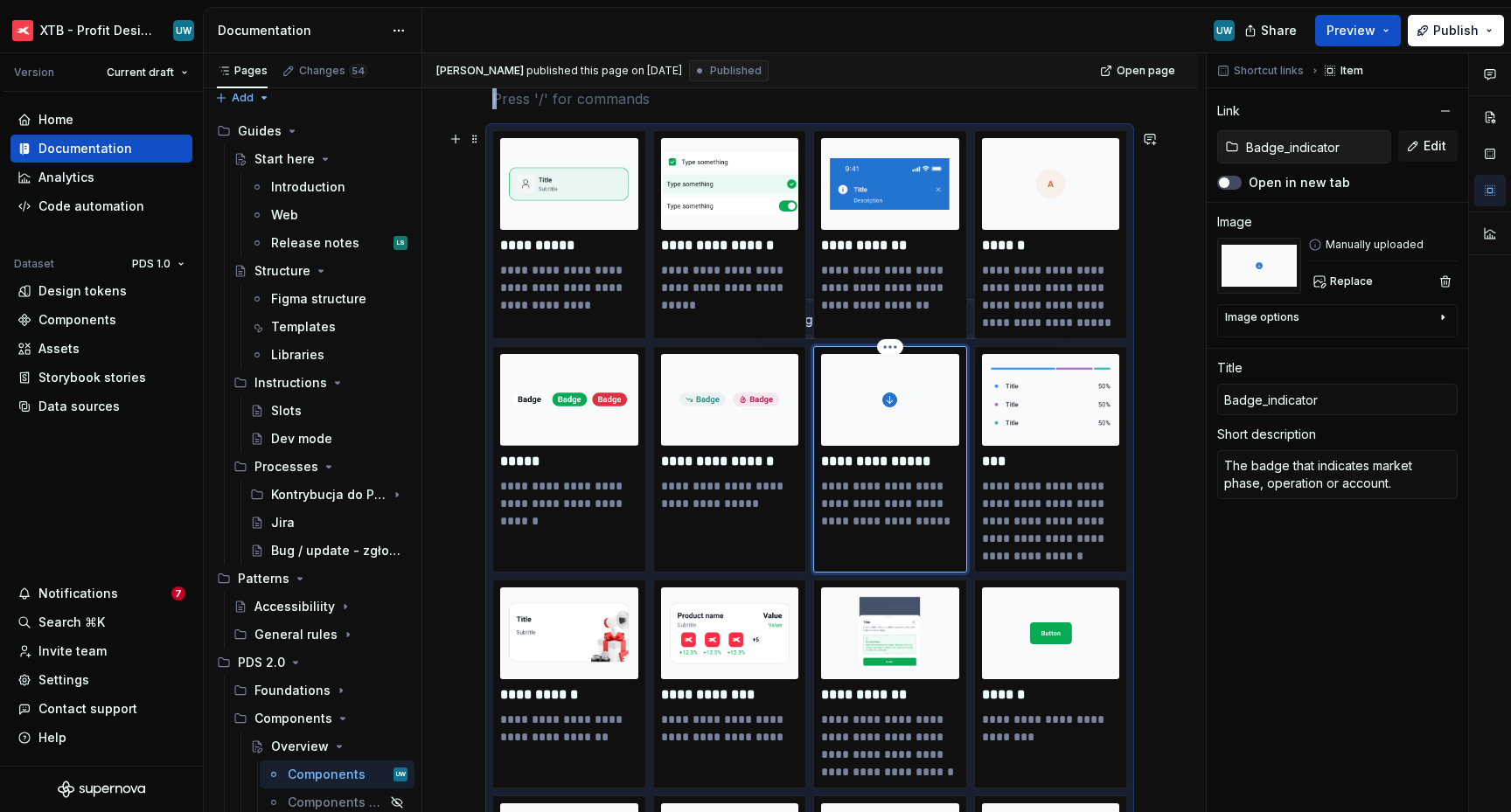
click at [907, 439] on img at bounding box center [889, 399] width 138 height 91
type textarea "*"
type input "Badge decorative"
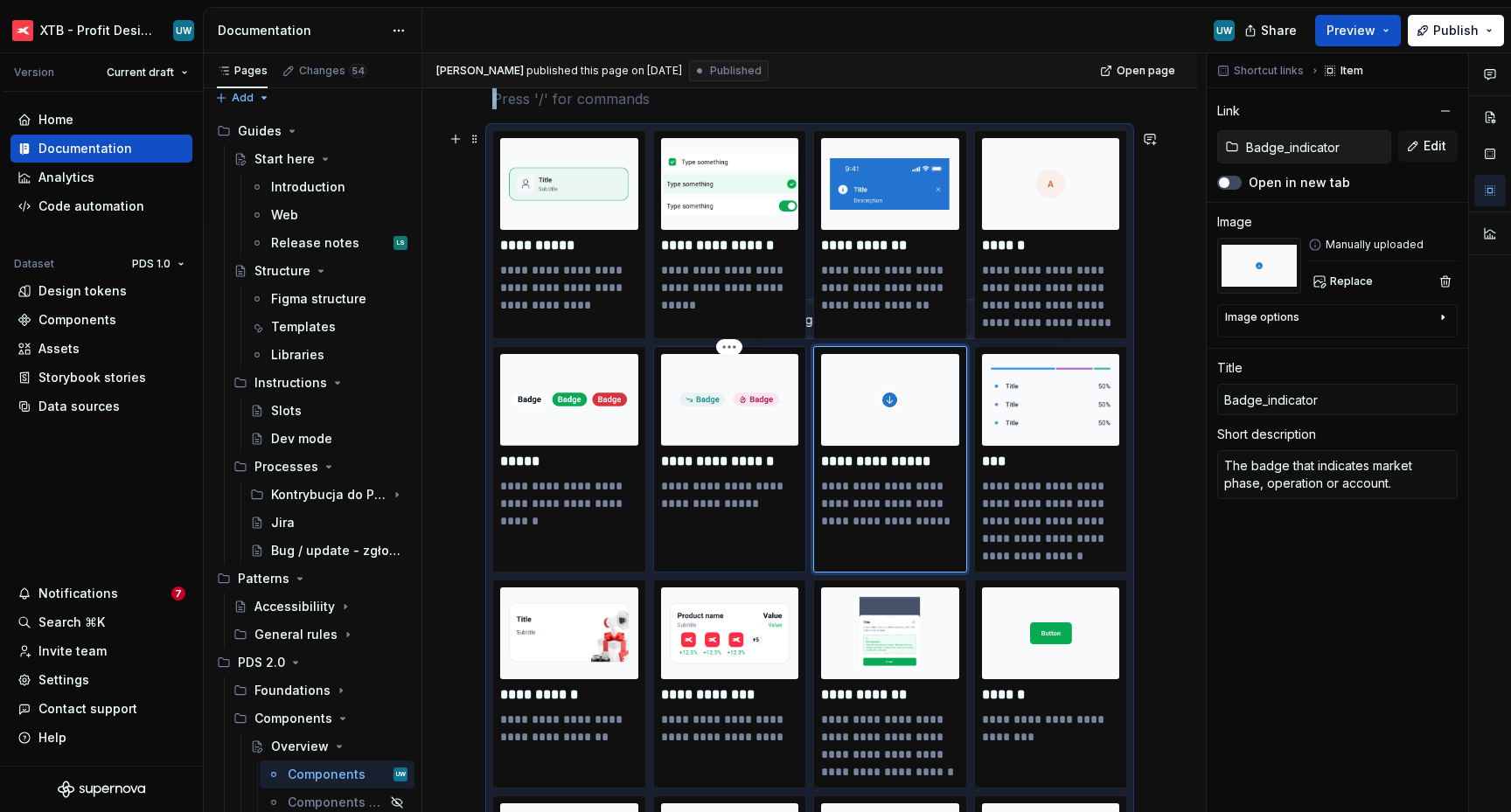
type textarea "Label indicating additional status."
click at [765, 433] on img at bounding box center [730, 399] width 138 height 91
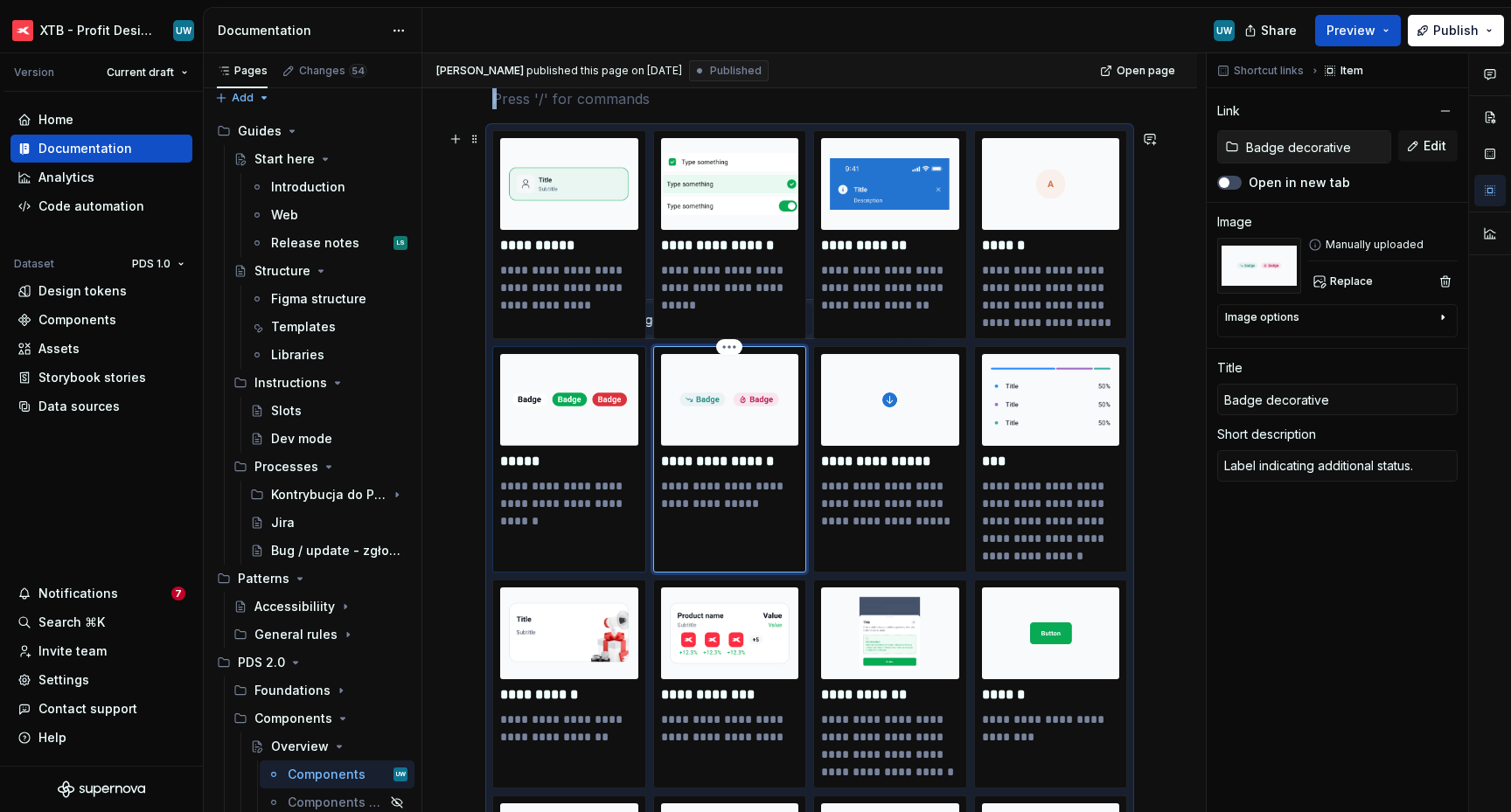
type textarea "*"
type input "Badge"
type textarea "Label indicating status with semantic meaning."
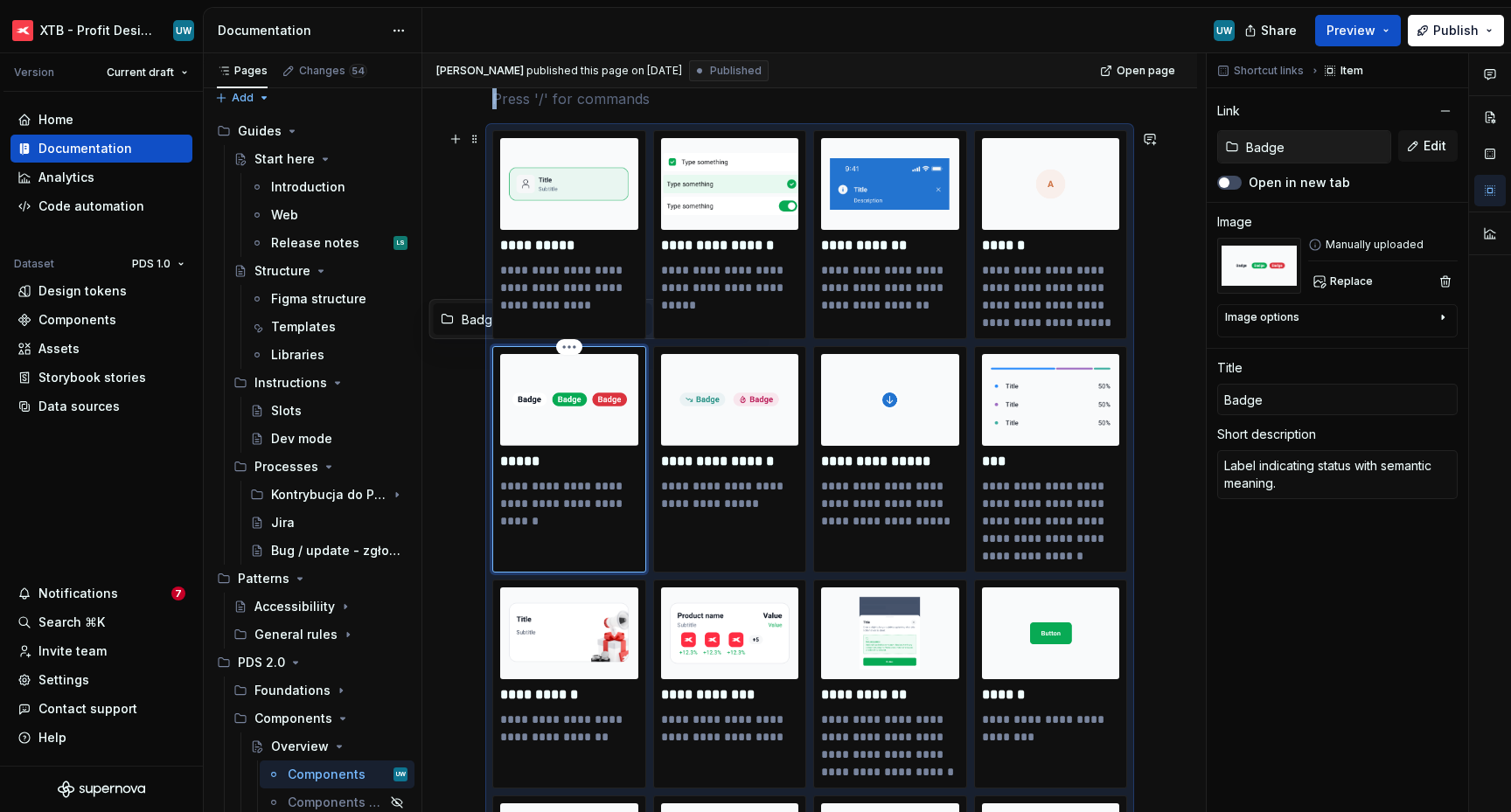
click at [630, 418] on img at bounding box center [569, 399] width 138 height 91
click at [1282, 320] on div "Image options" at bounding box center [1261, 317] width 75 height 14
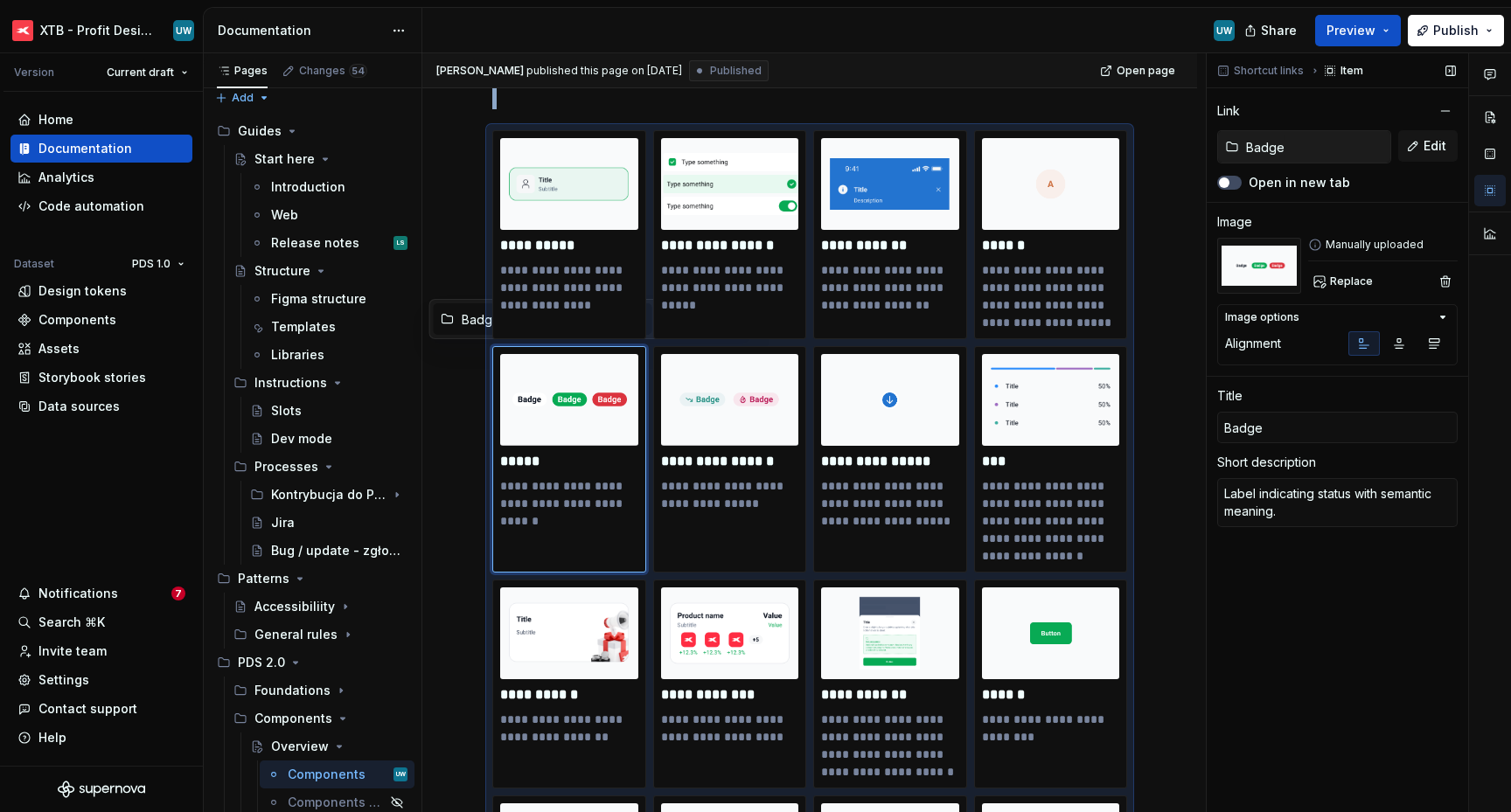
click at [1282, 317] on div "Image options" at bounding box center [1261, 317] width 75 height 14
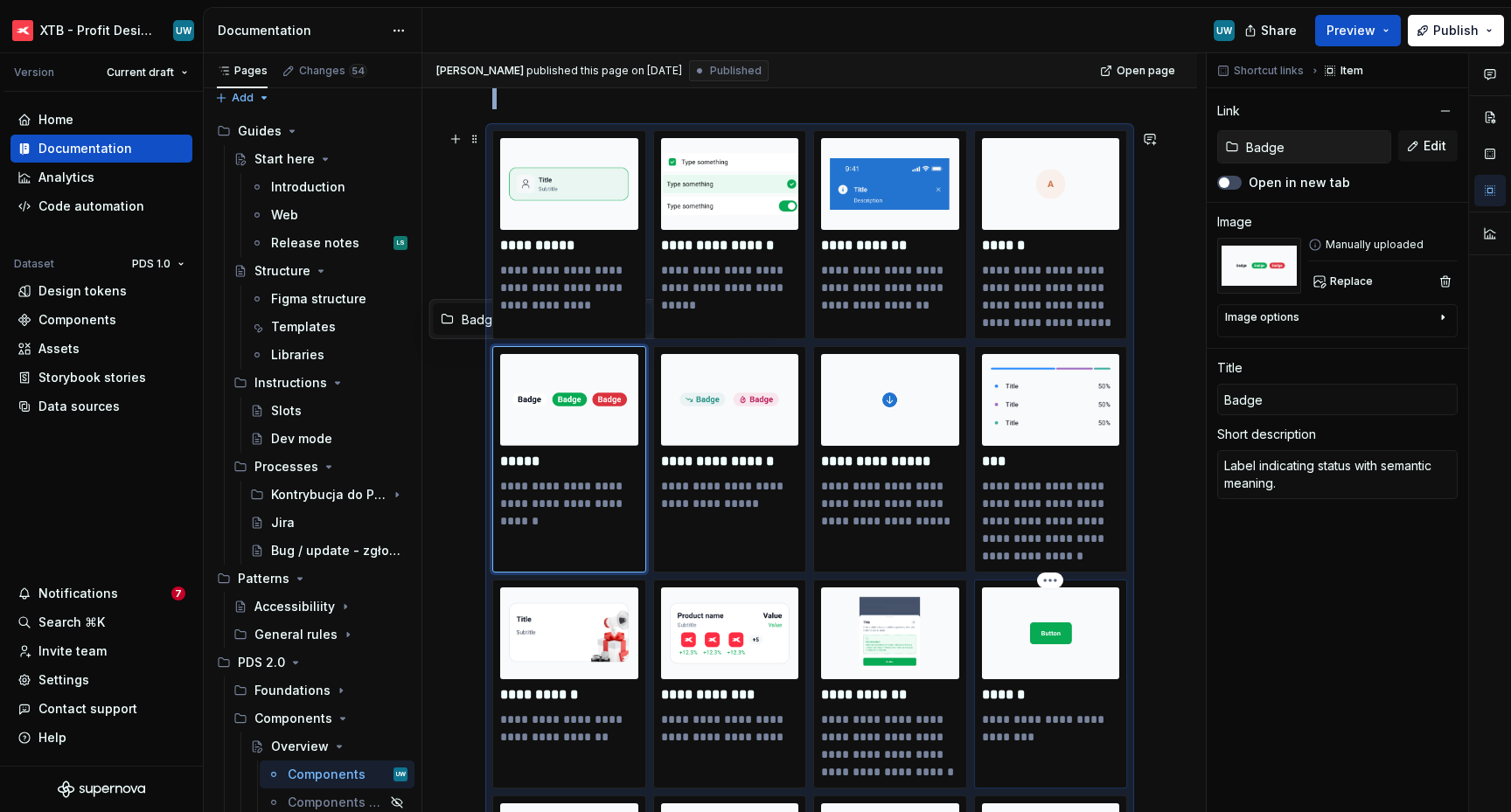
click at [1046, 658] on img at bounding box center [1051, 633] width 138 height 91
type textarea "*"
type input "Button"
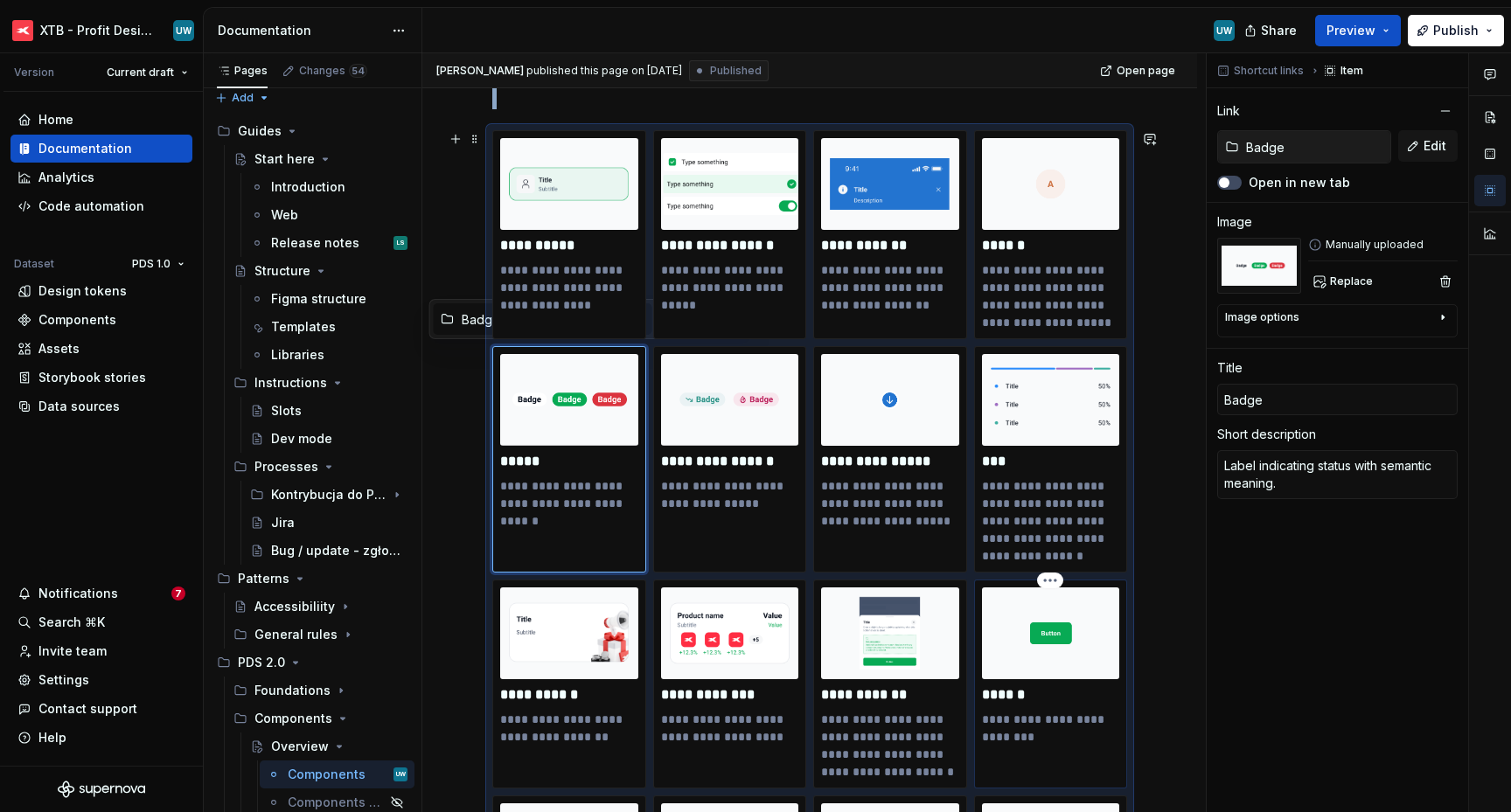
type textarea "Allows to perform an action."
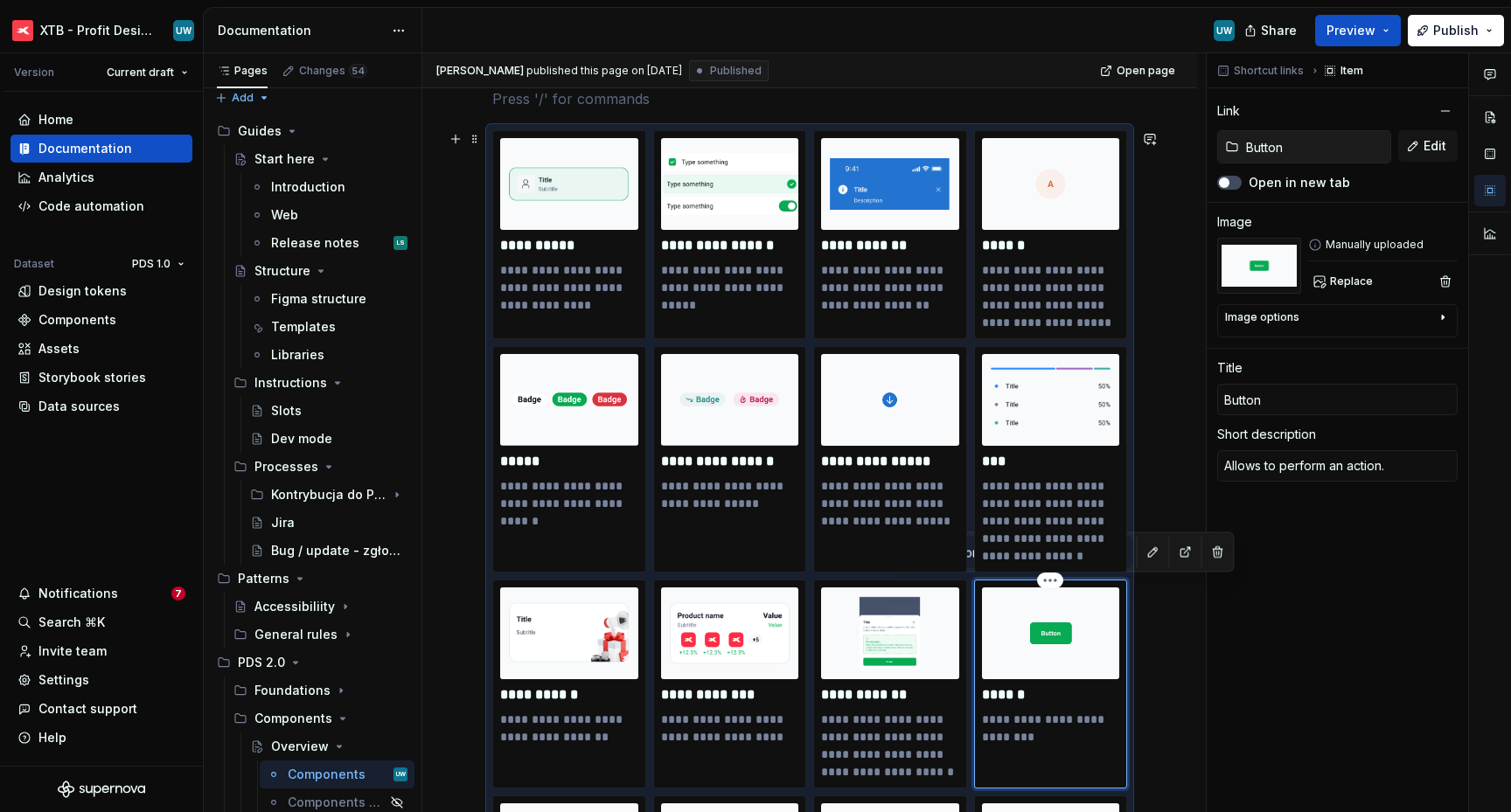
click at [979, 646] on div "**********" at bounding box center [1050, 684] width 154 height 209
click at [895, 626] on img at bounding box center [889, 633] width 138 height 91
type textarea "*"
type input "Bottom sheet"
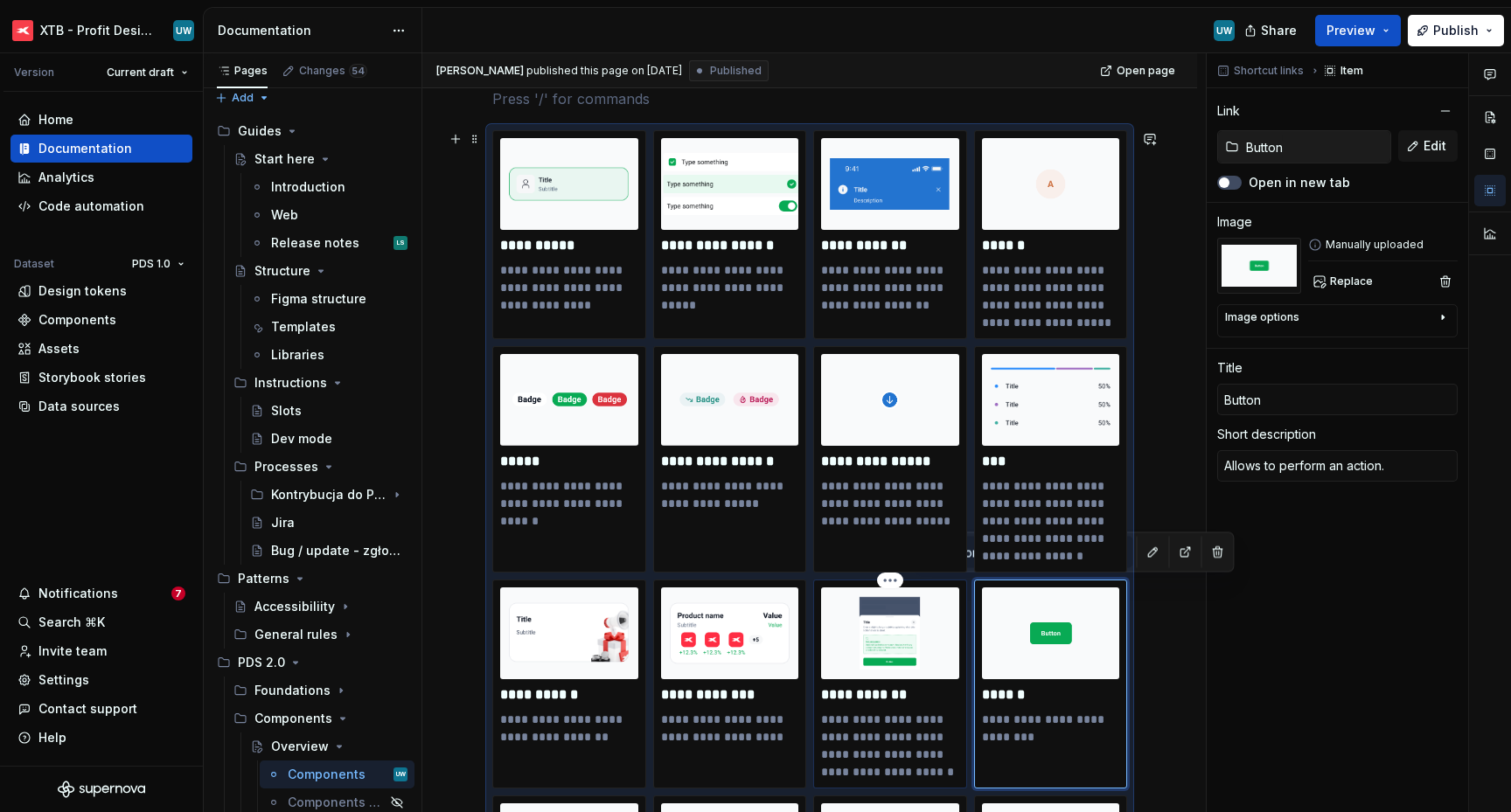
type input "Bottom sheet"
type textarea "Mobile container on top of another surface, sticking to the bottom of the scree…"
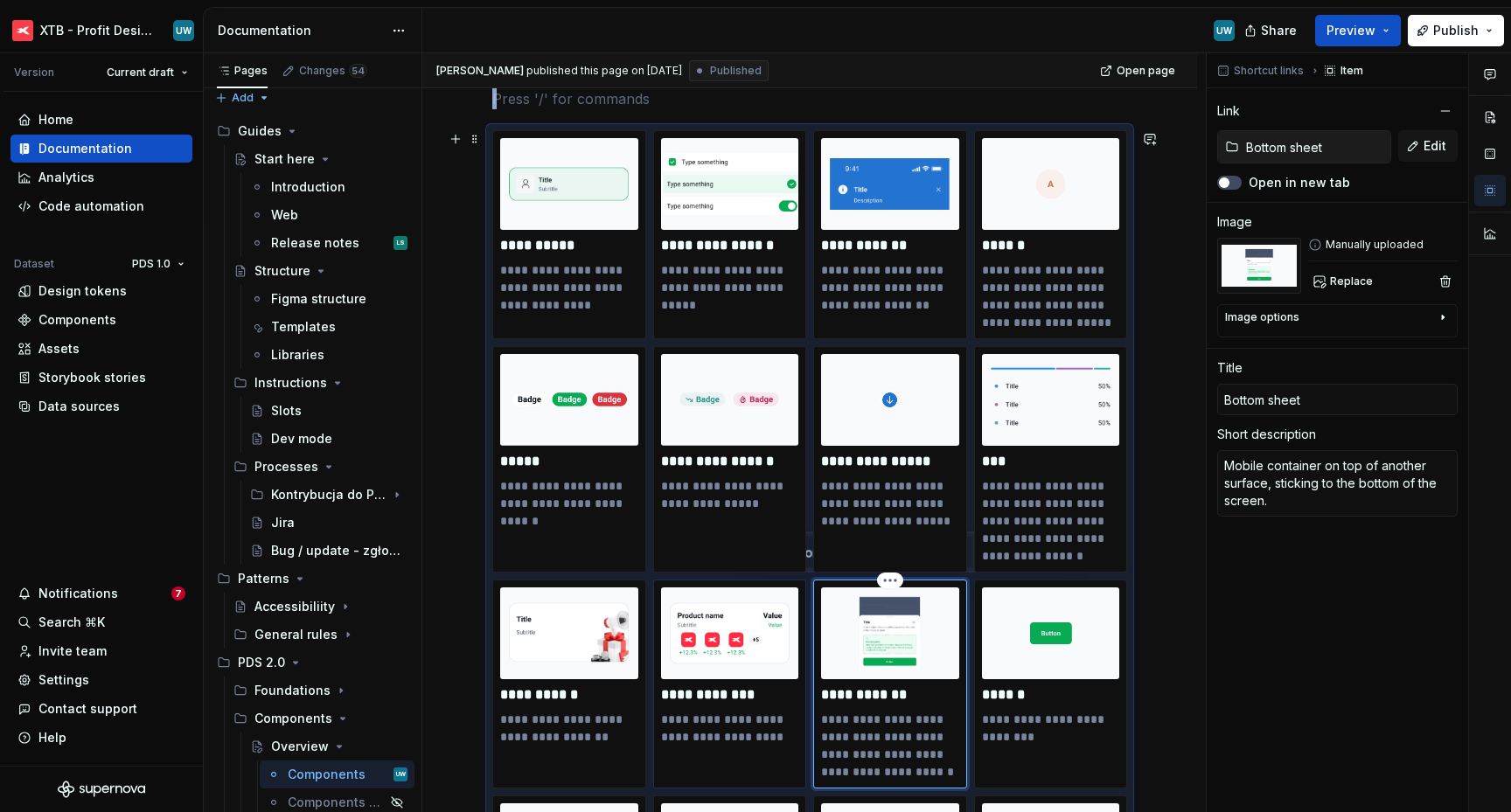
type textarea "*"
type input "Block product"
type textarea "Element for product blocks on homeview."
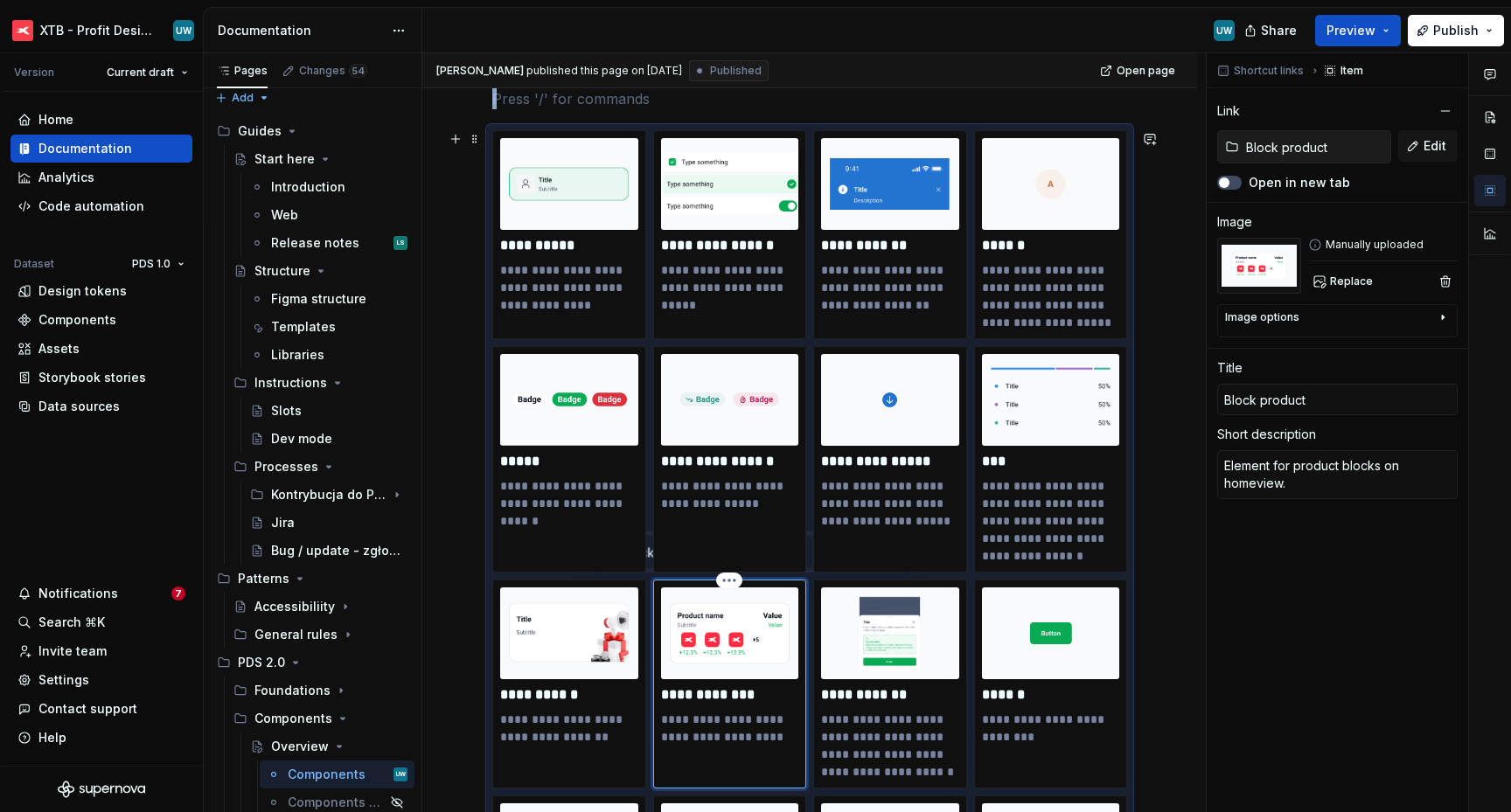
click at [748, 642] on img at bounding box center [730, 633] width 138 height 91
click at [593, 619] on img at bounding box center [569, 633] width 138 height 91
type textarea "*"
type input "Block promo"
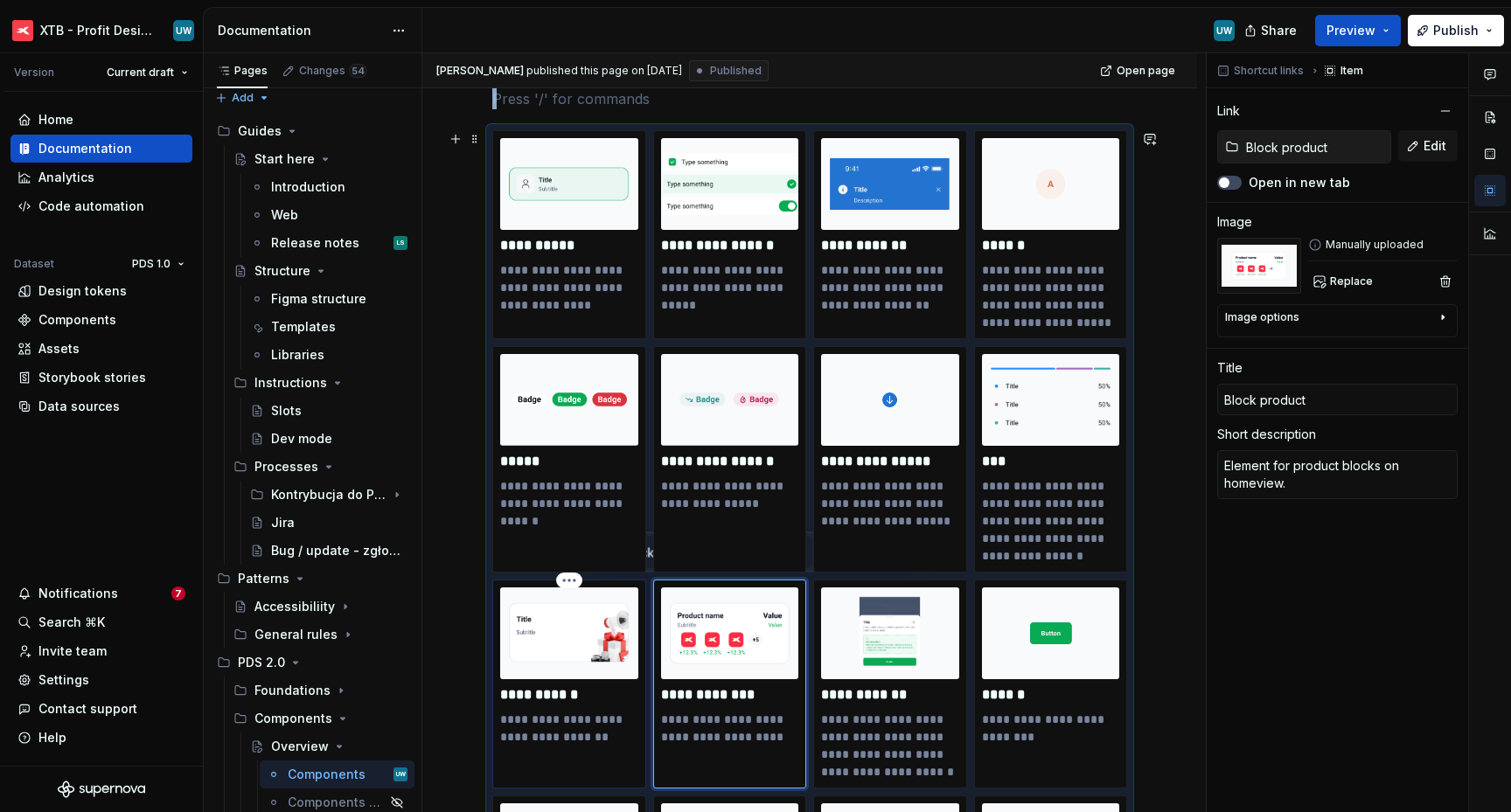
type input "Block promo"
type textarea "Decorative block promoting a product."
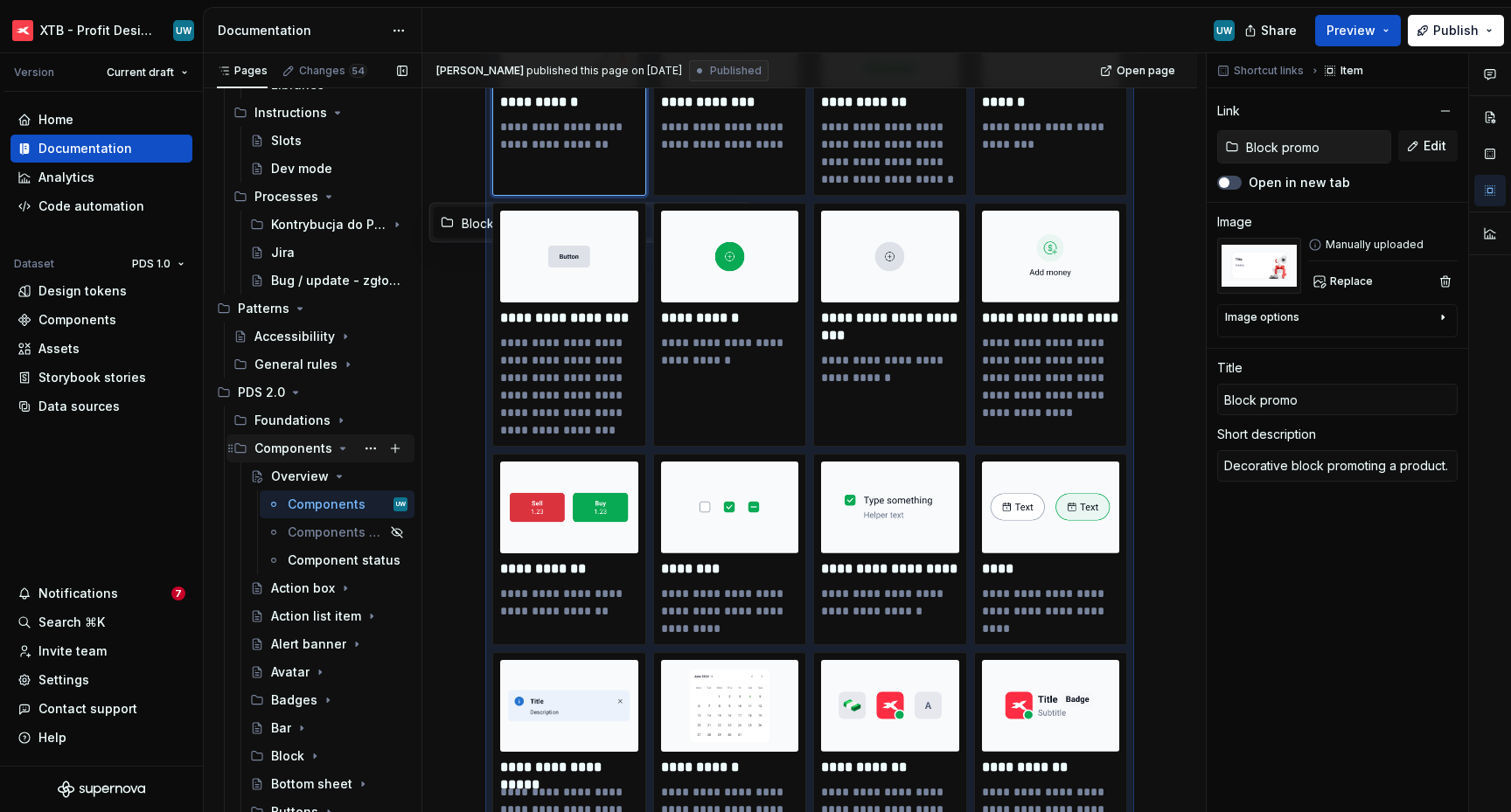
scroll to position [325, 0]
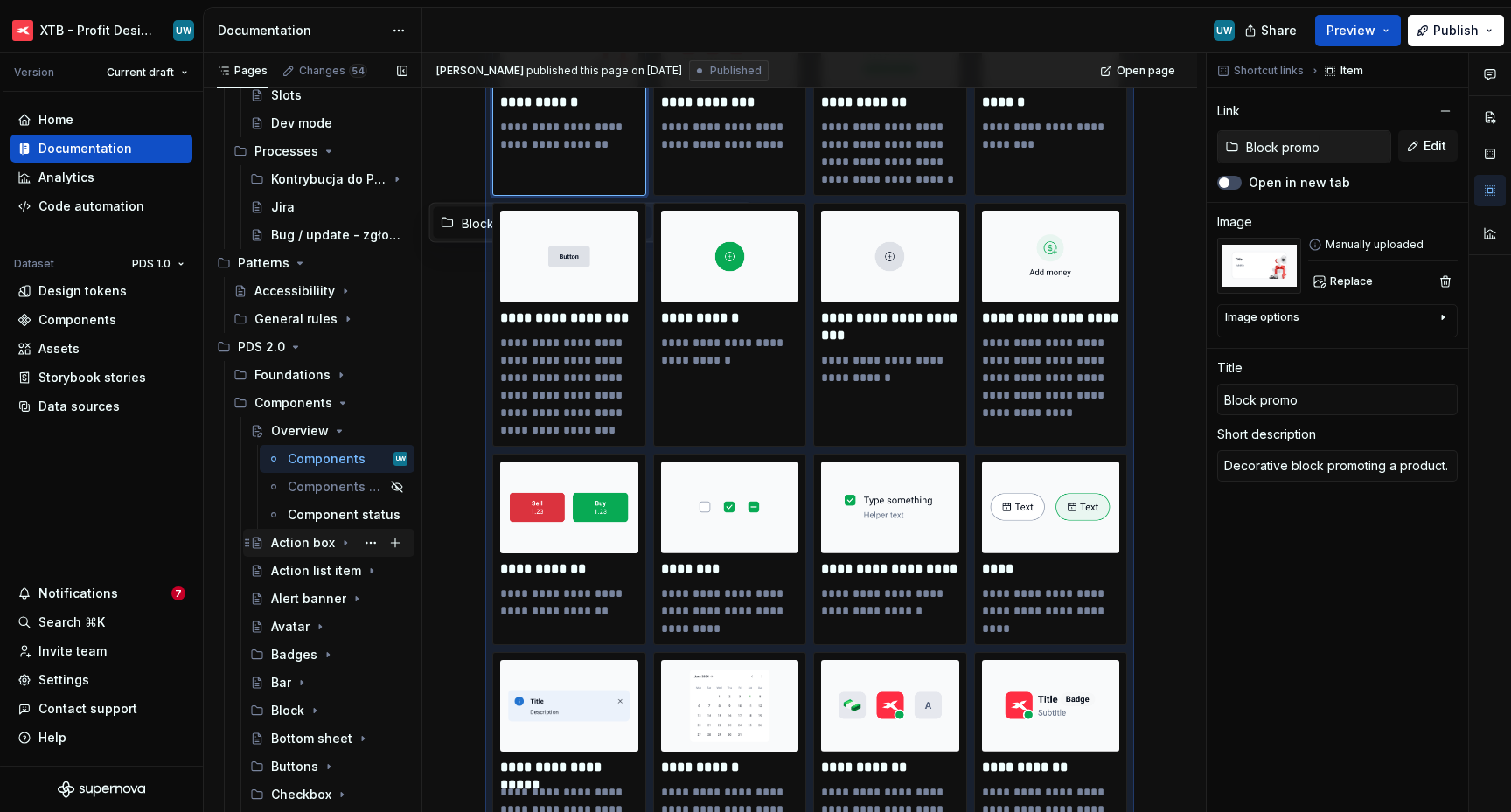
click at [291, 554] on div "Action box" at bounding box center [339, 543] width 137 height 25
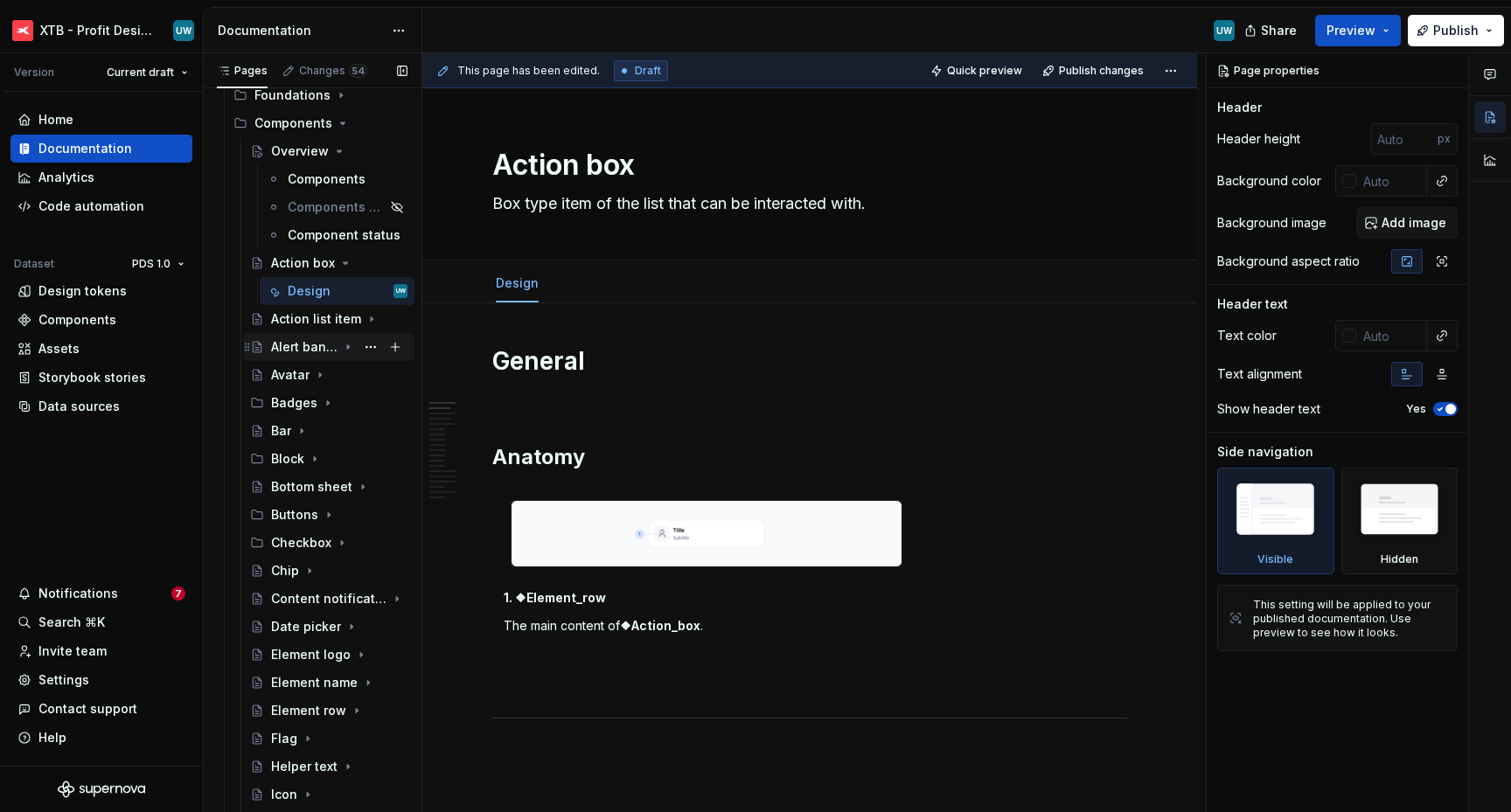
scroll to position [620, 0]
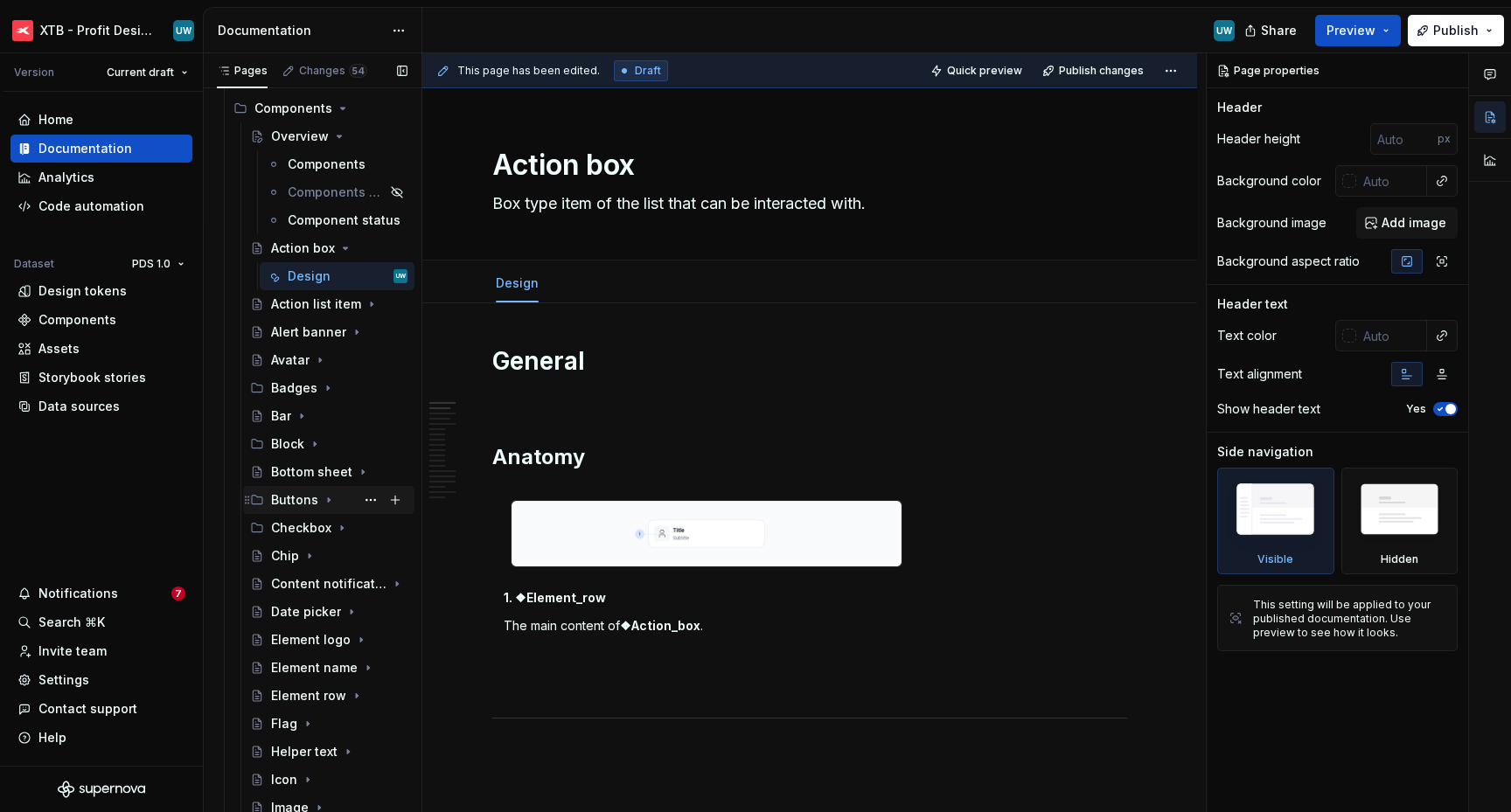
click at [304, 504] on div "Buttons" at bounding box center [294, 500] width 47 height 18
click at [323, 585] on div "Accessibility" at bounding box center [330, 584] width 51 height 18
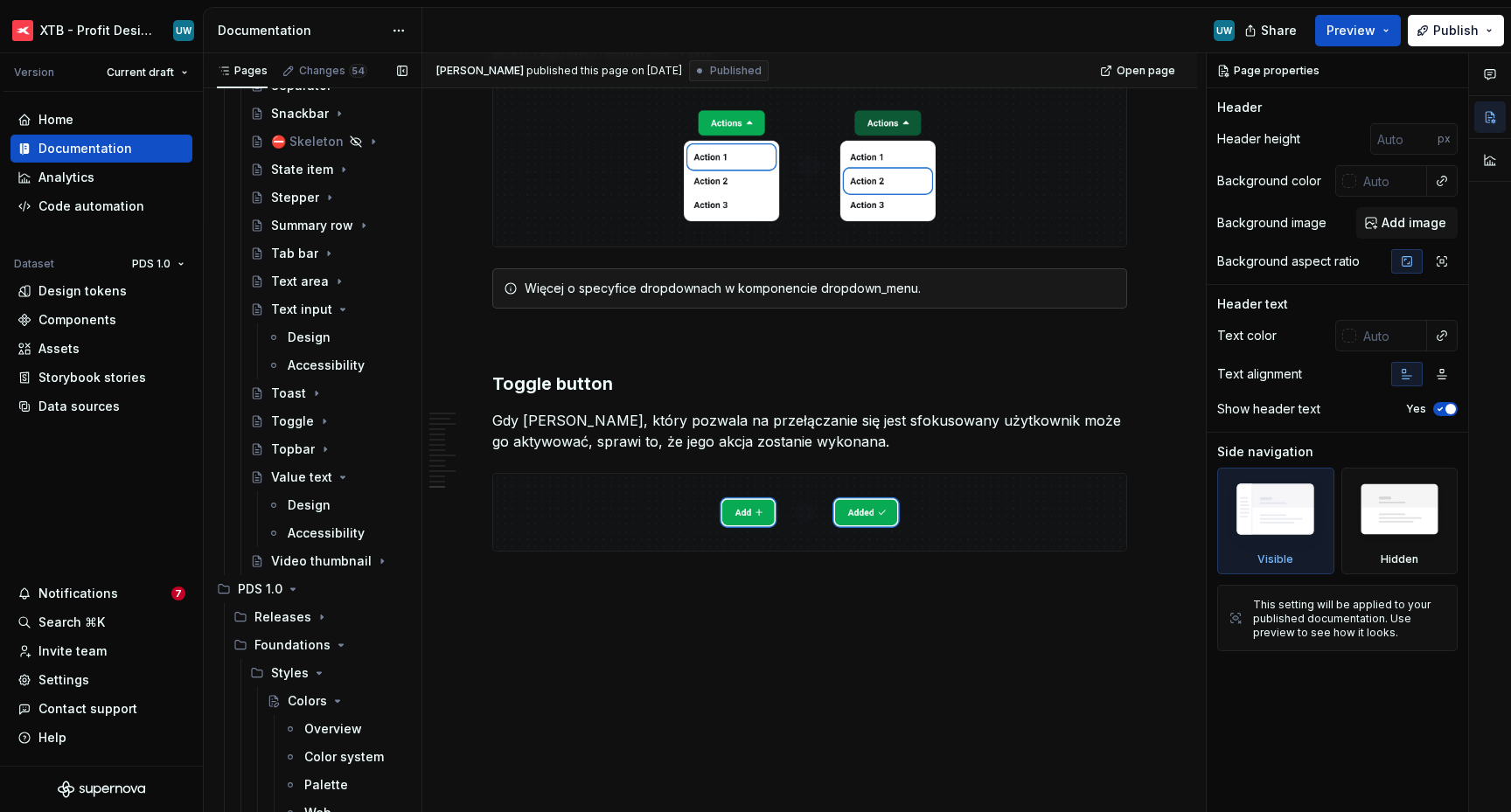
scroll to position [2144, 0]
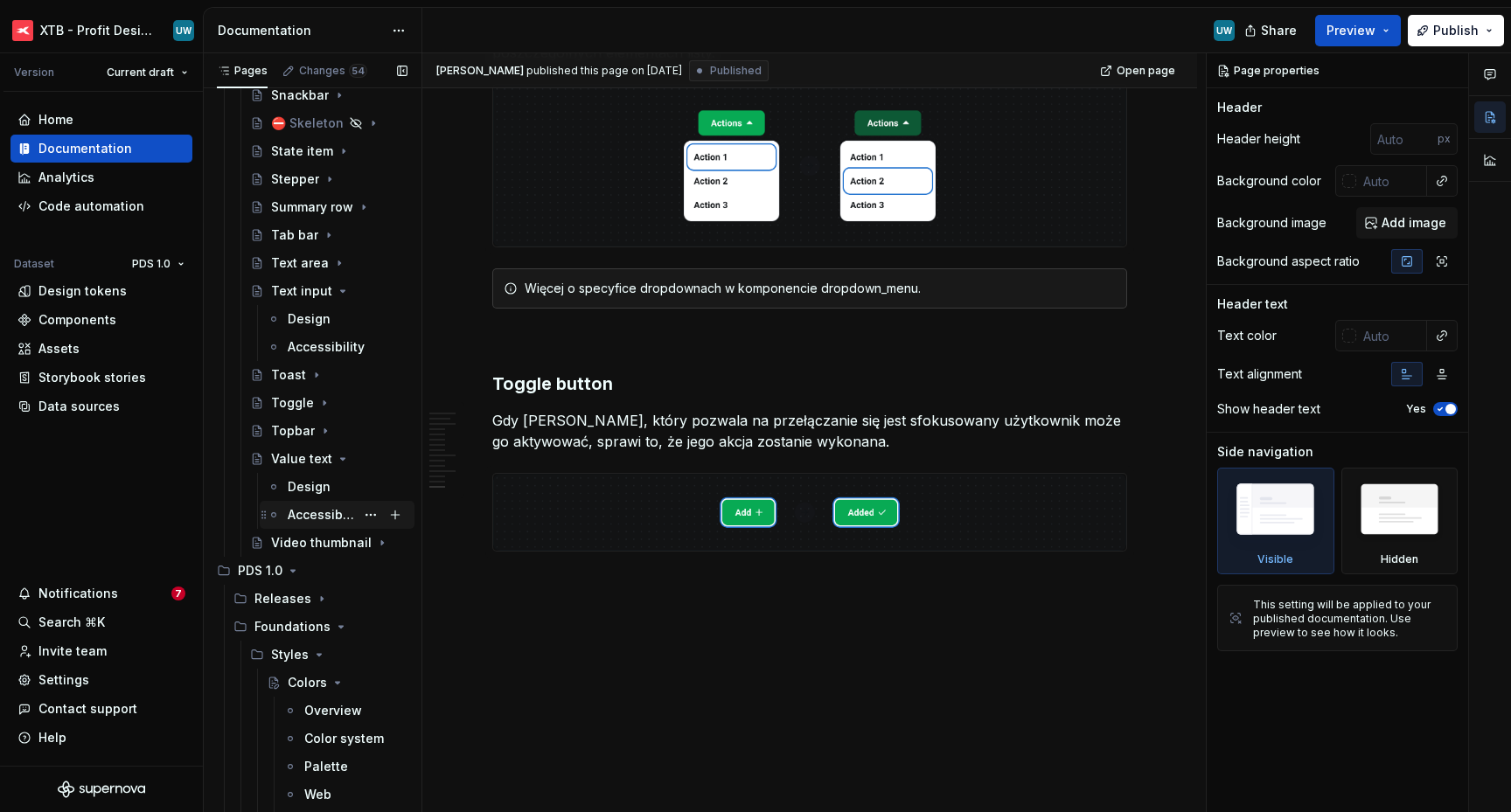
click at [307, 520] on div "Accessibility" at bounding box center [321, 515] width 67 height 18
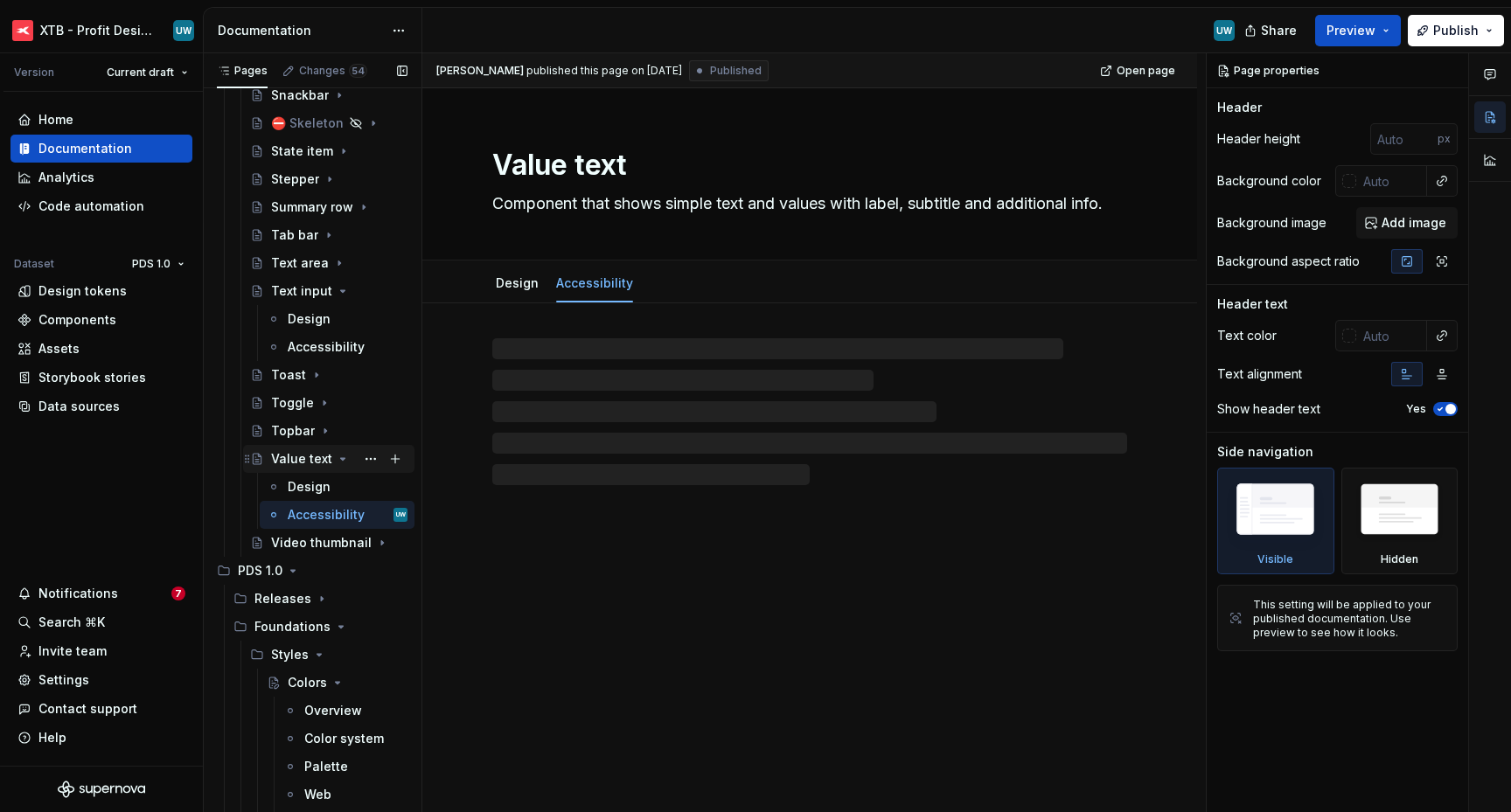
click at [336, 461] on icon "Page tree" at bounding box center [342, 458] width 14 height 14
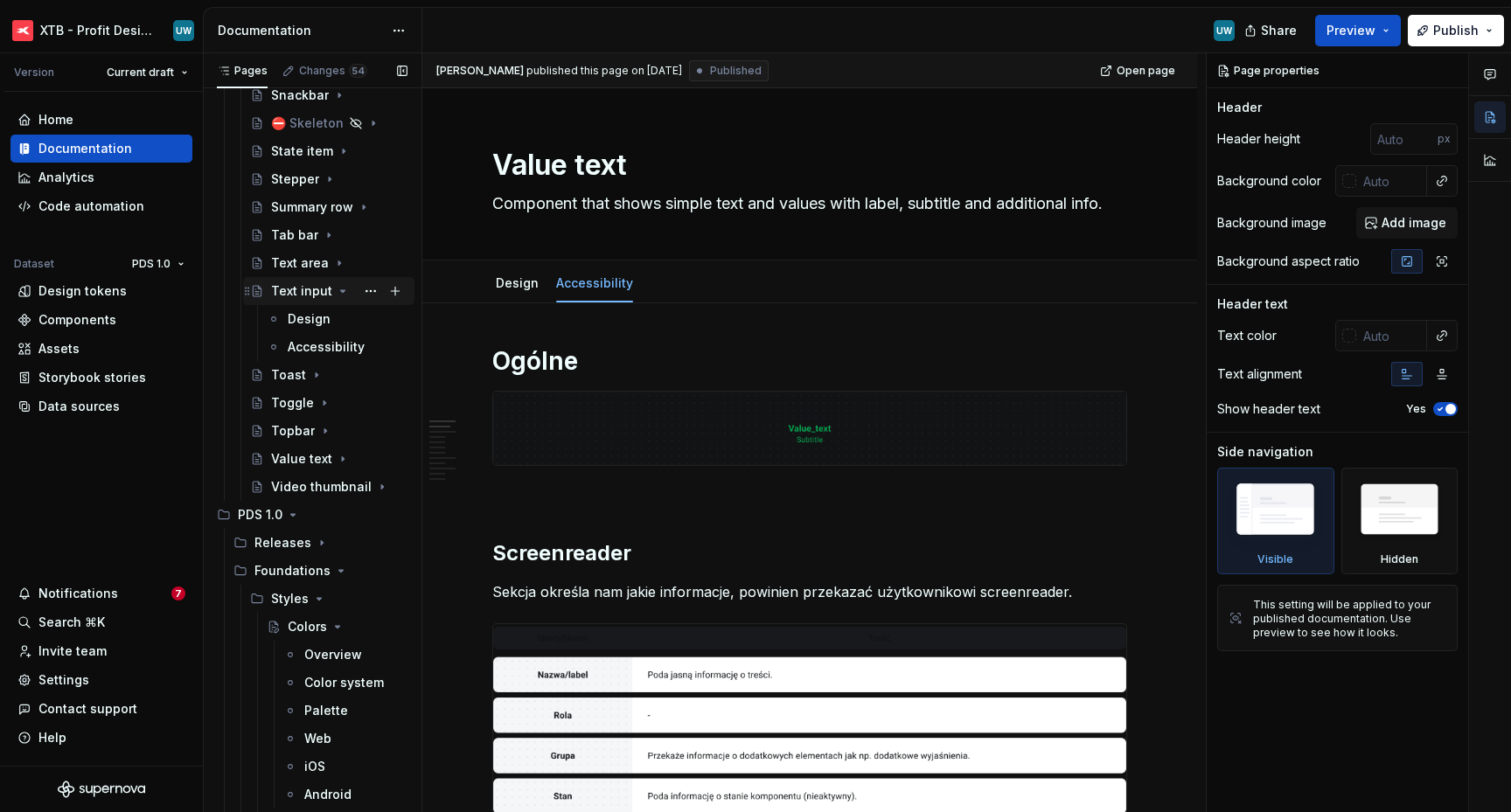
click at [336, 288] on icon "Page tree" at bounding box center [342, 290] width 14 height 14
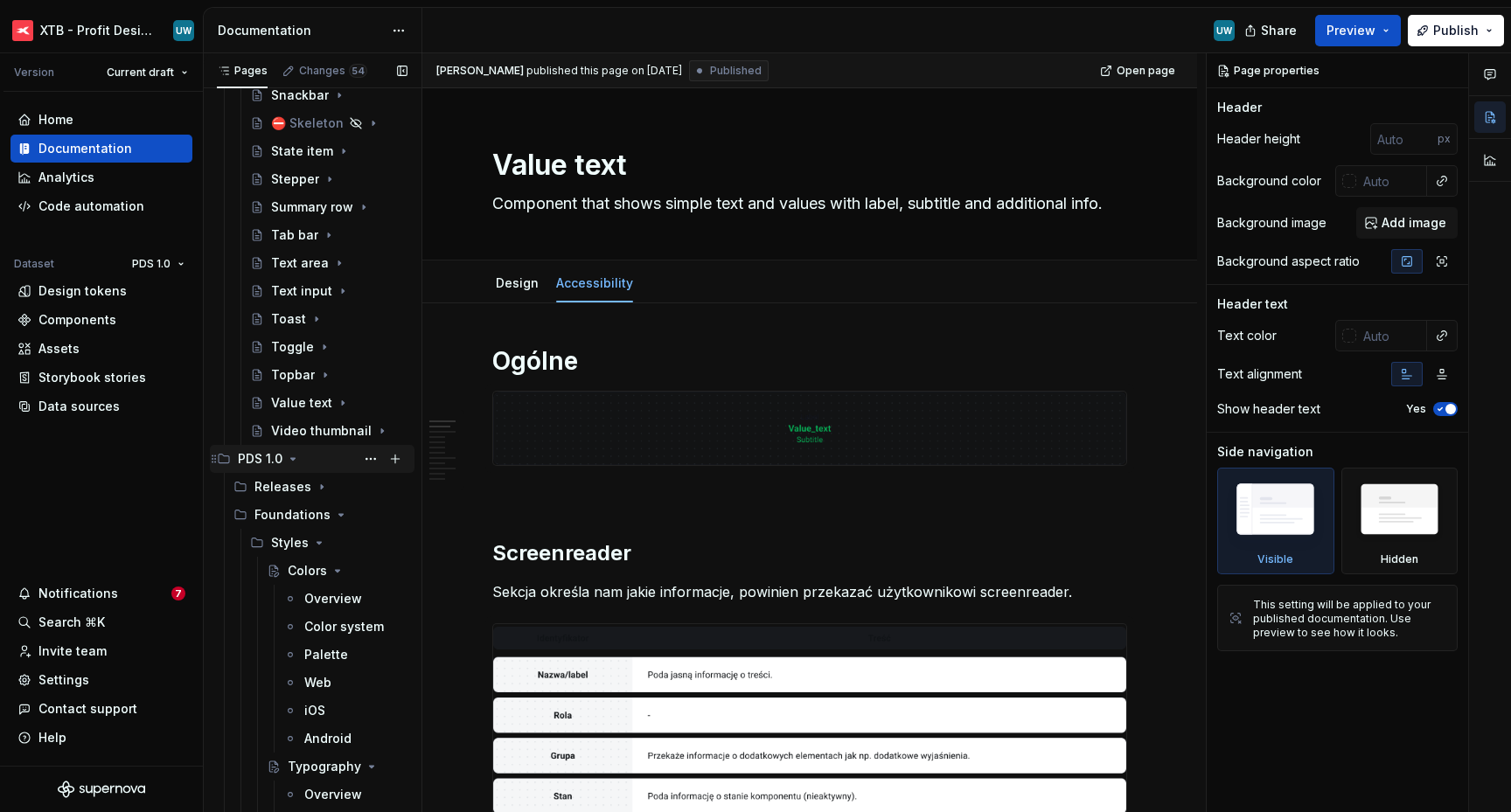
click at [291, 461] on icon "Page tree" at bounding box center [292, 458] width 14 height 14
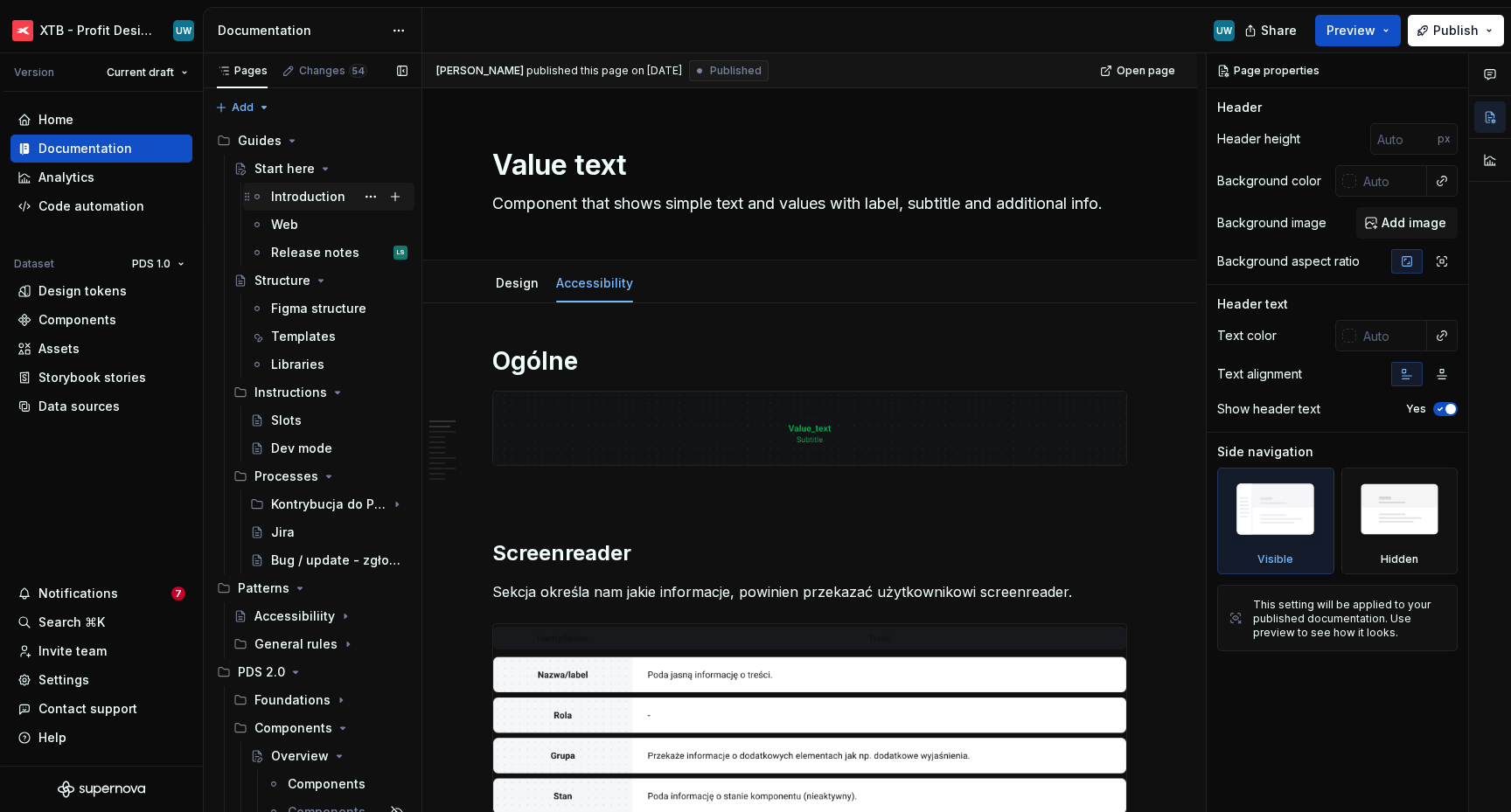
click at [291, 194] on div "Introduction" at bounding box center [307, 196] width 75 height 18
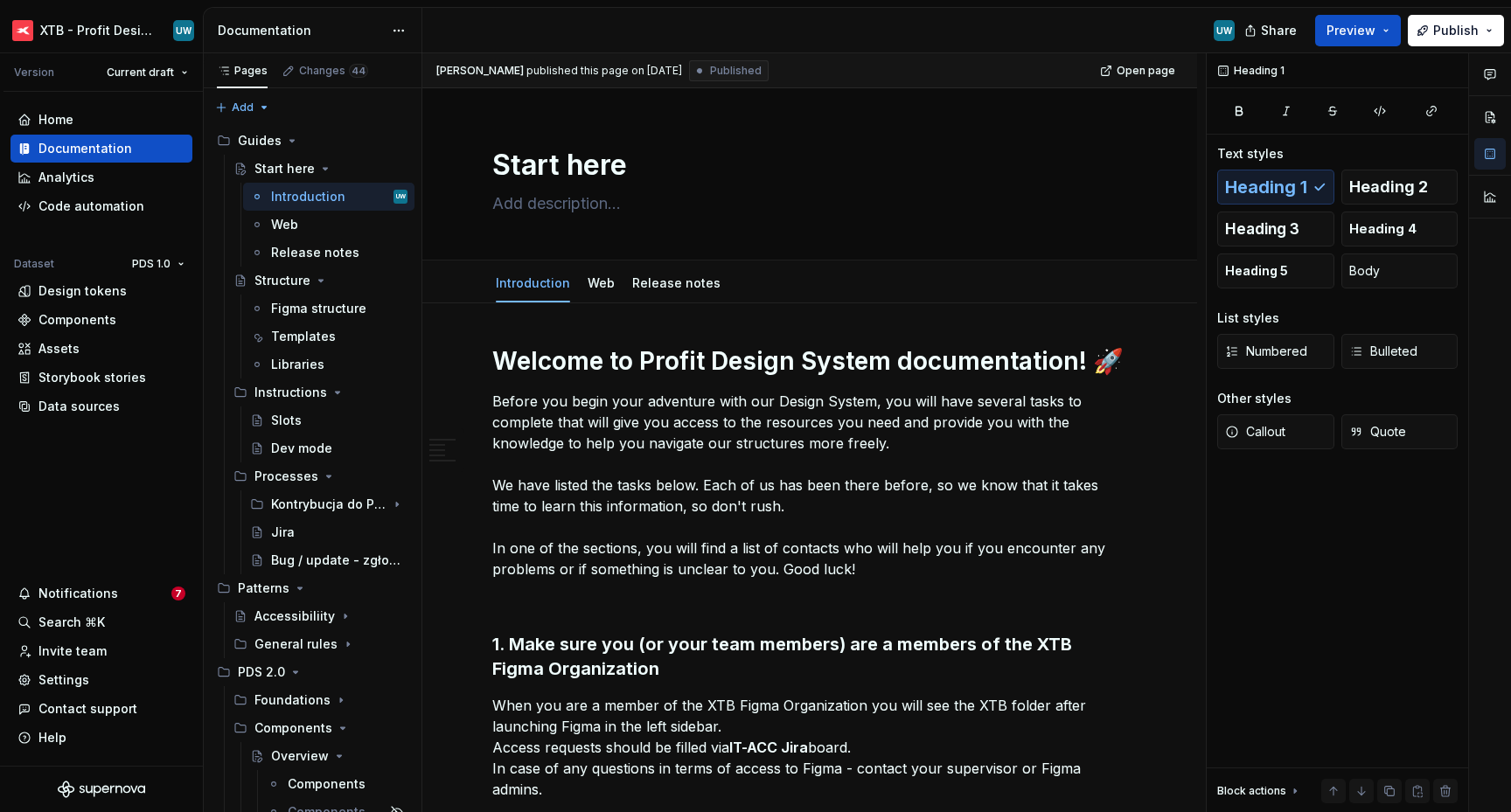
type textarea "*"
